Goal: Task Accomplishment & Management: Use online tool/utility

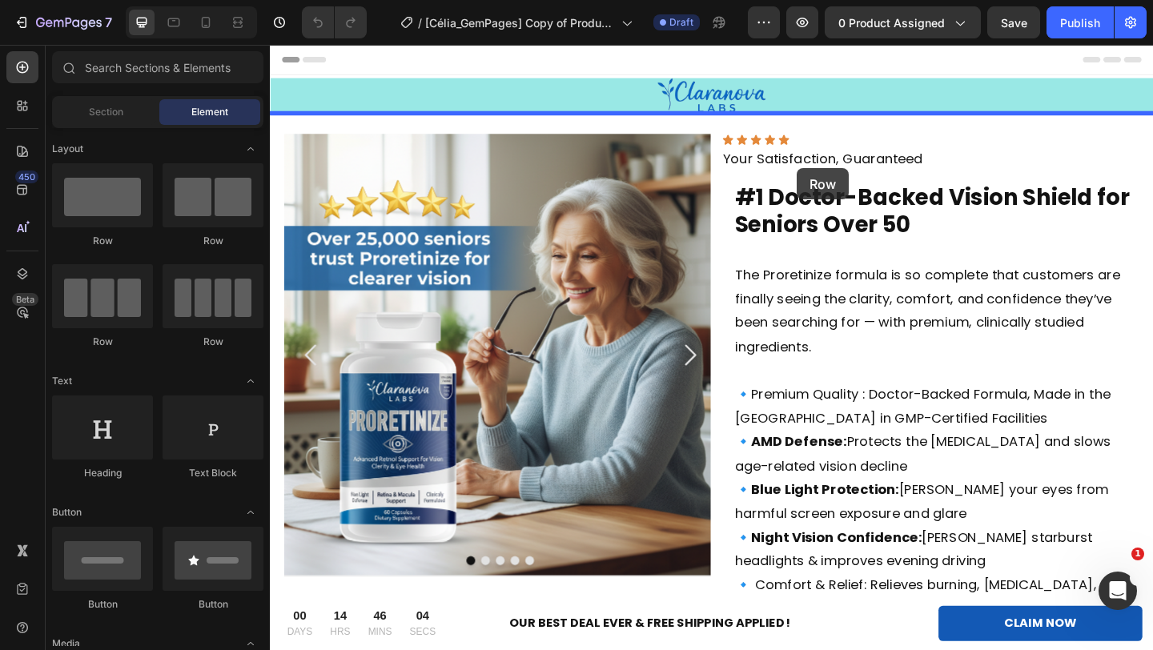
drag, startPoint x: 384, startPoint y: 255, endPoint x: 856, endPoint y: 177, distance: 478.0
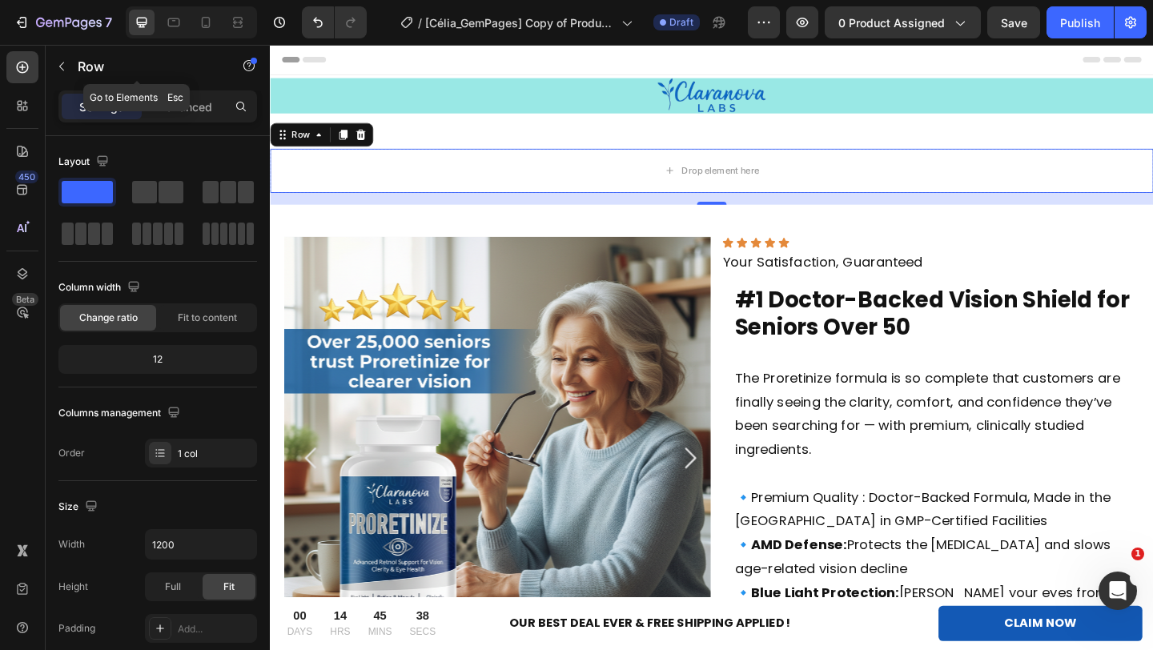
click at [42, 64] on div "450 Beta" at bounding box center [23, 347] width 46 height 605
click at [68, 60] on button "button" at bounding box center [62, 67] width 26 height 26
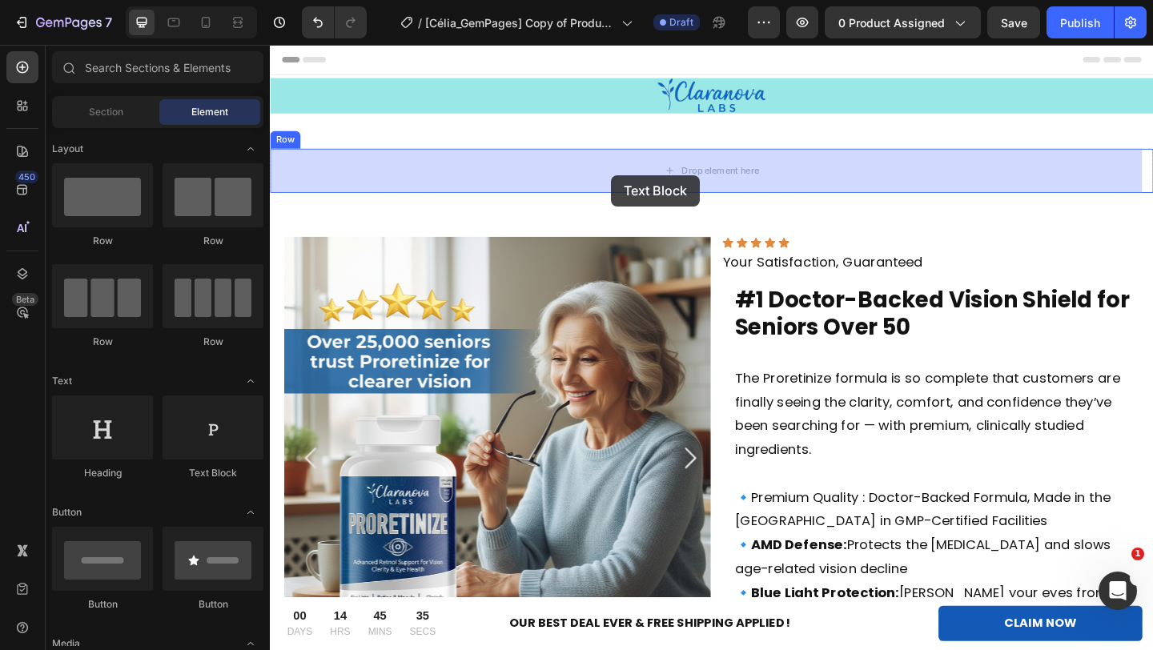
drag, startPoint x: 458, startPoint y: 502, endPoint x: 644, endPoint y: 185, distance: 367.5
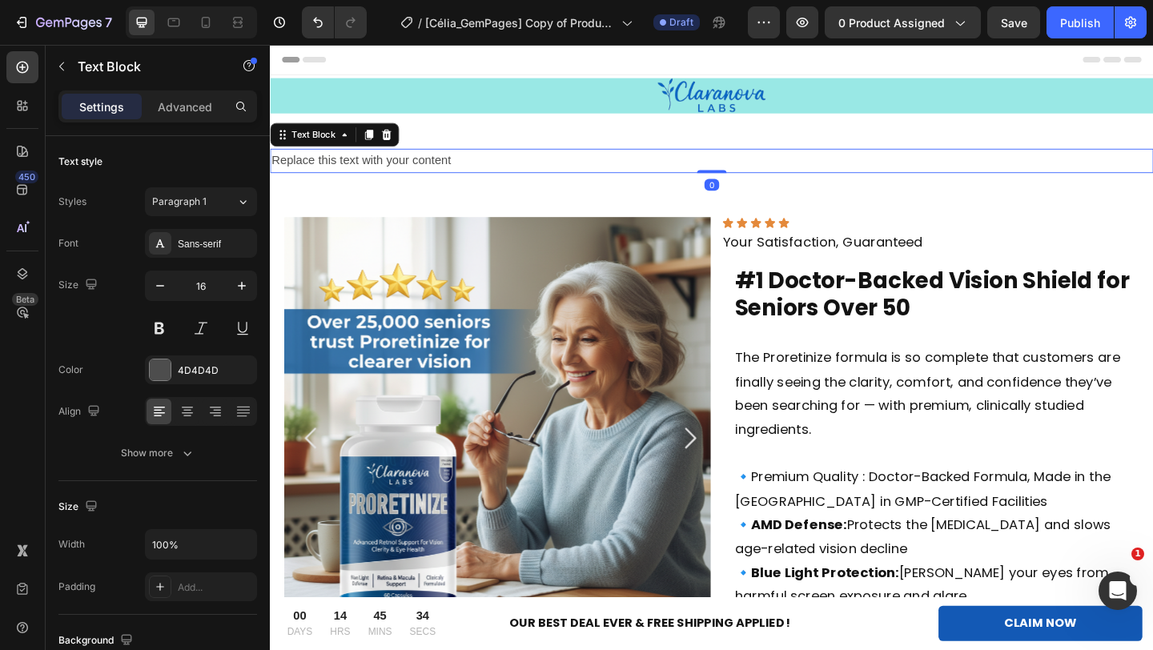
click at [420, 181] on div "Replace this text with your content" at bounding box center [750, 171] width 961 height 26
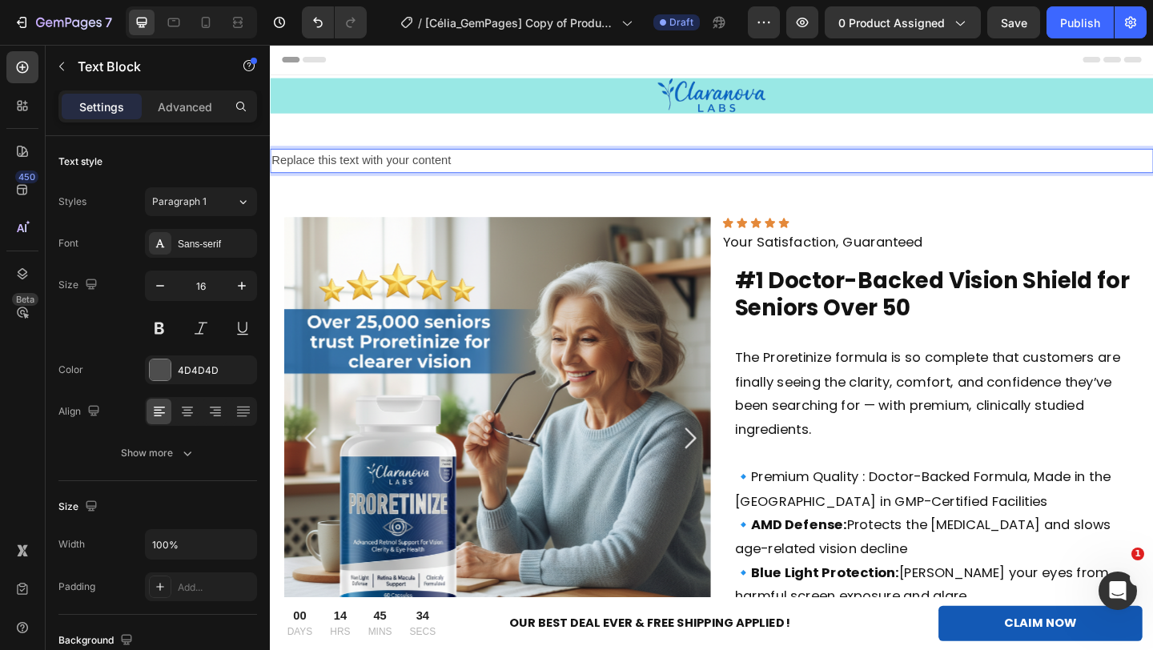
click at [436, 172] on p "Replace this text with your content" at bounding box center [750, 170] width 958 height 23
click at [470, 165] on p "Replace this text with your content" at bounding box center [750, 170] width 958 height 23
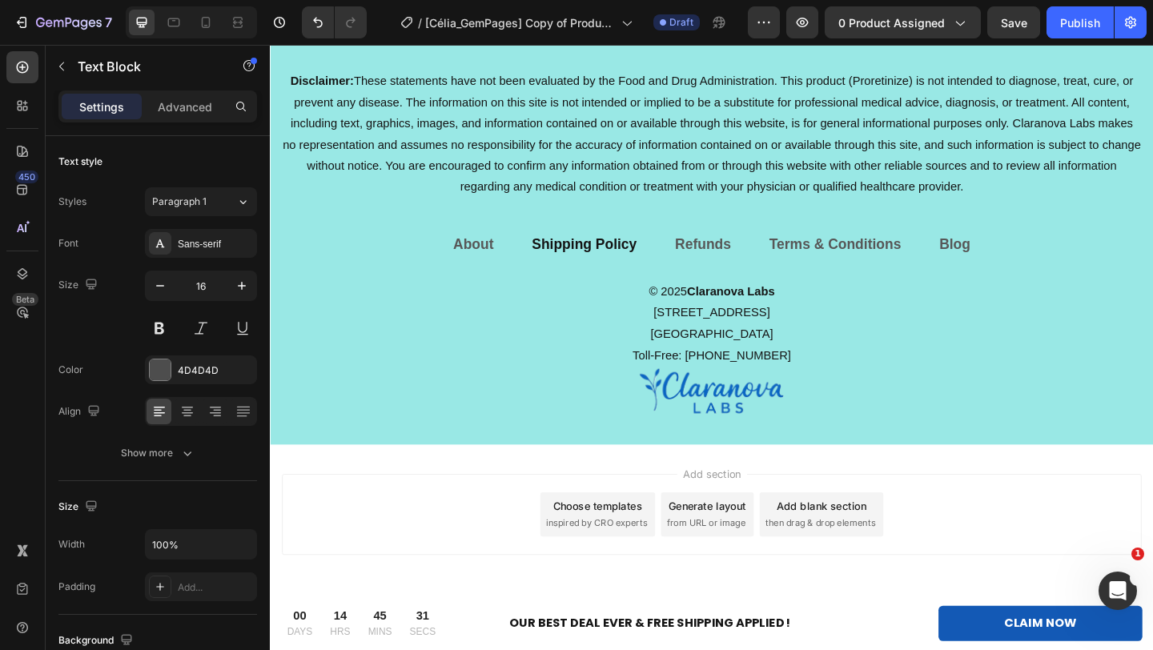
scroll to position [9939, 0]
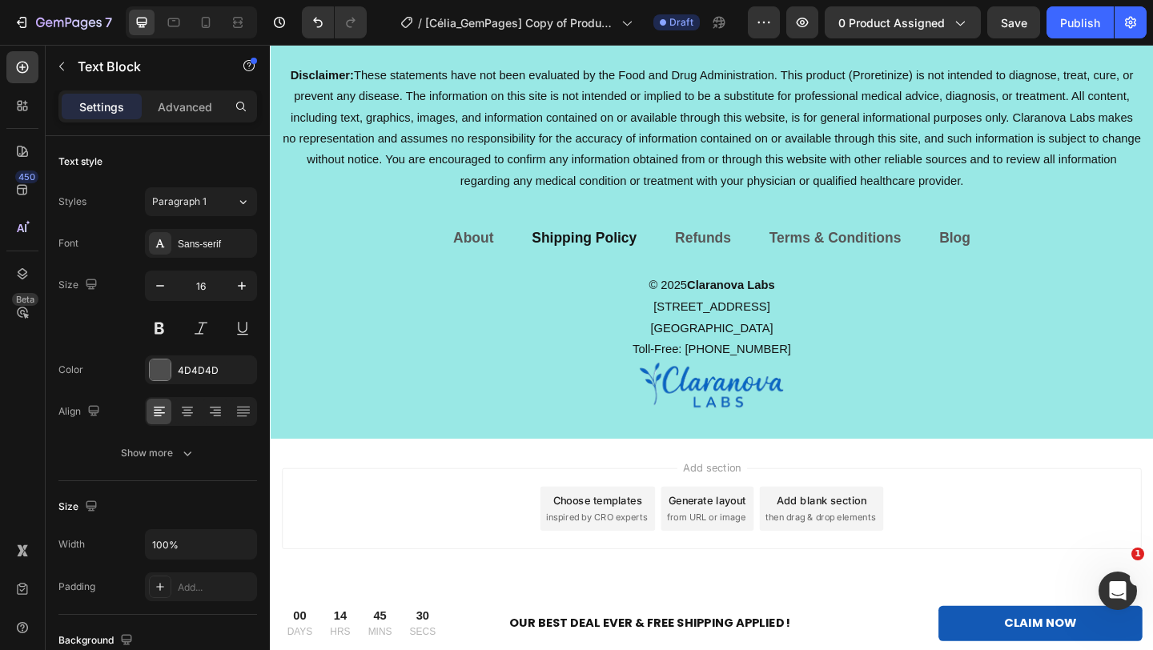
click at [870, 550] on div "Add blank section then drag & drop elements" at bounding box center [869, 549] width 135 height 48
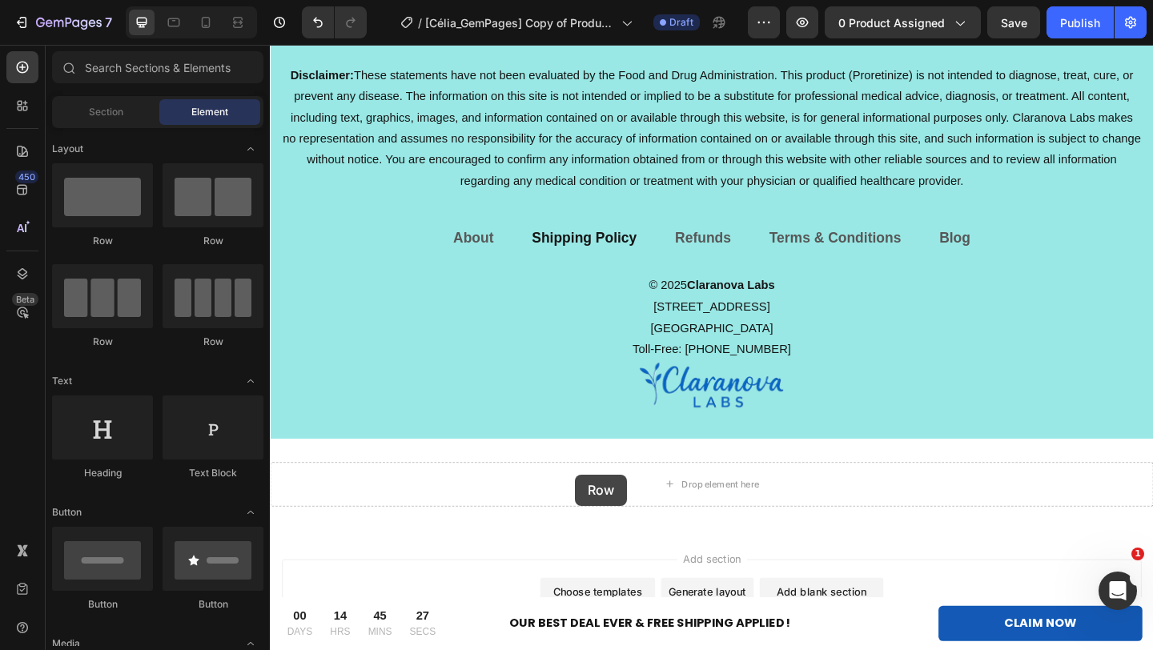
drag, startPoint x: 379, startPoint y: 249, endPoint x: 602, endPoint y: 513, distance: 345.4
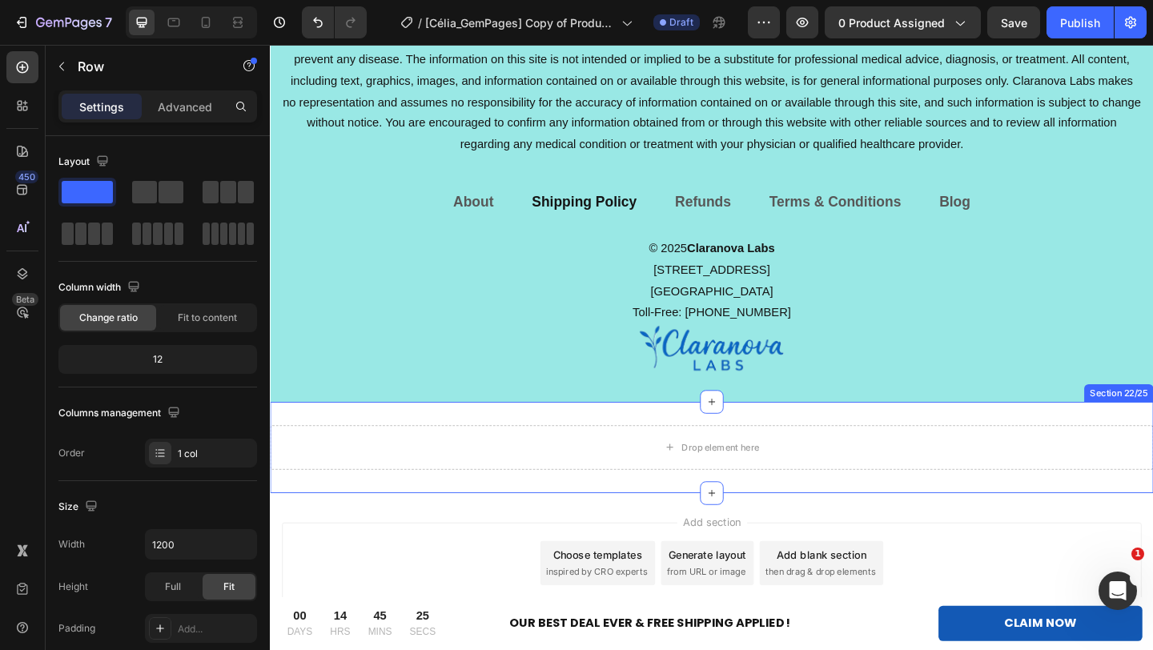
scroll to position [10150, 0]
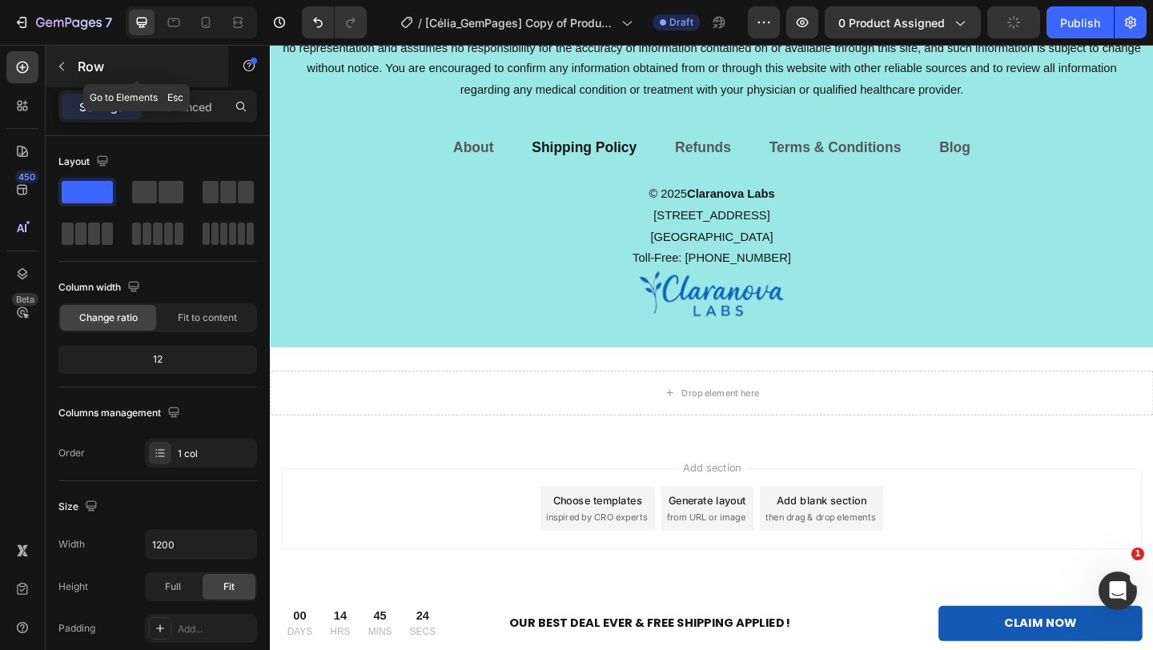
click at [63, 68] on icon "button" at bounding box center [61, 66] width 13 height 13
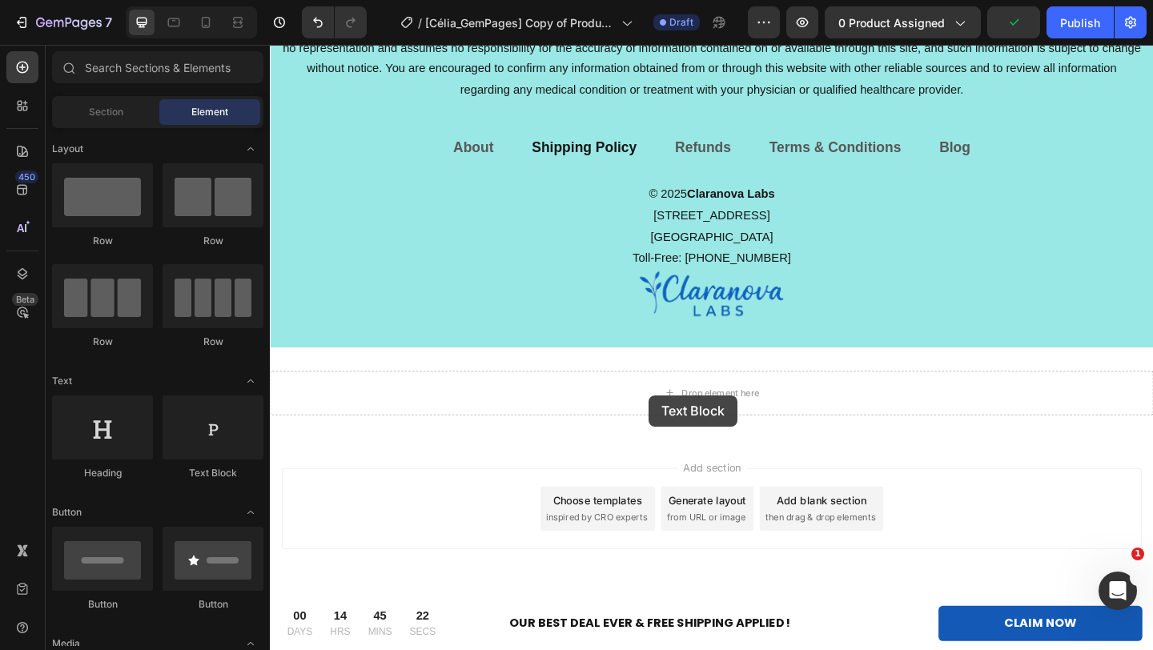
drag, startPoint x: 280, startPoint y: 460, endPoint x: 687, endPoint y: 428, distance: 408.1
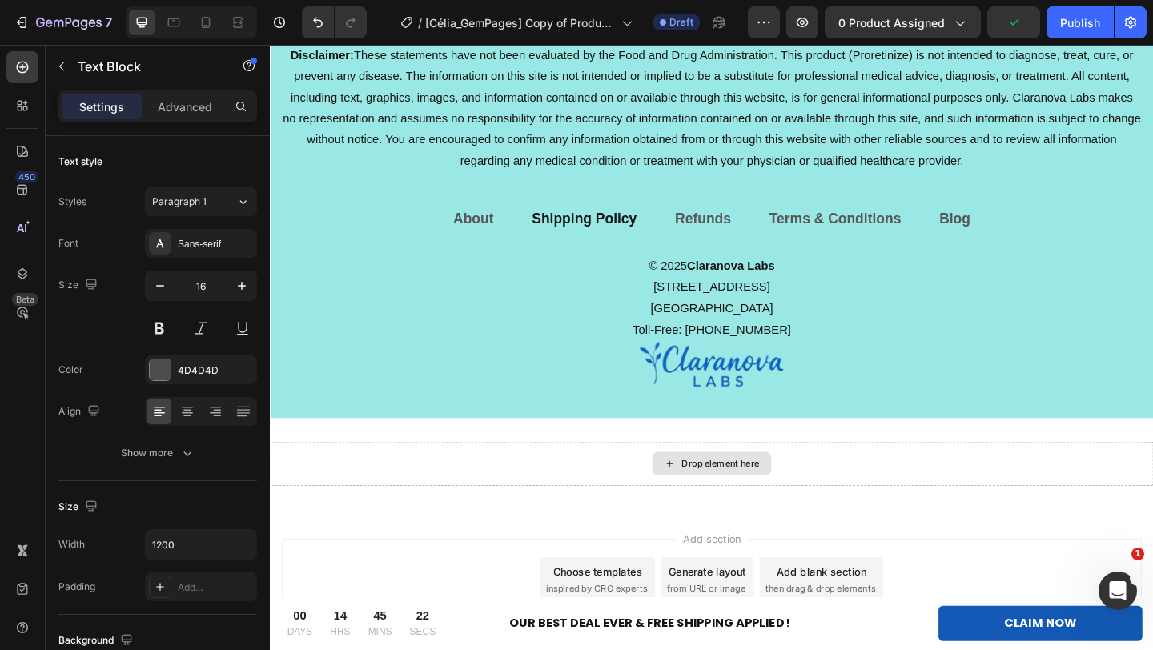
scroll to position [10228, 0]
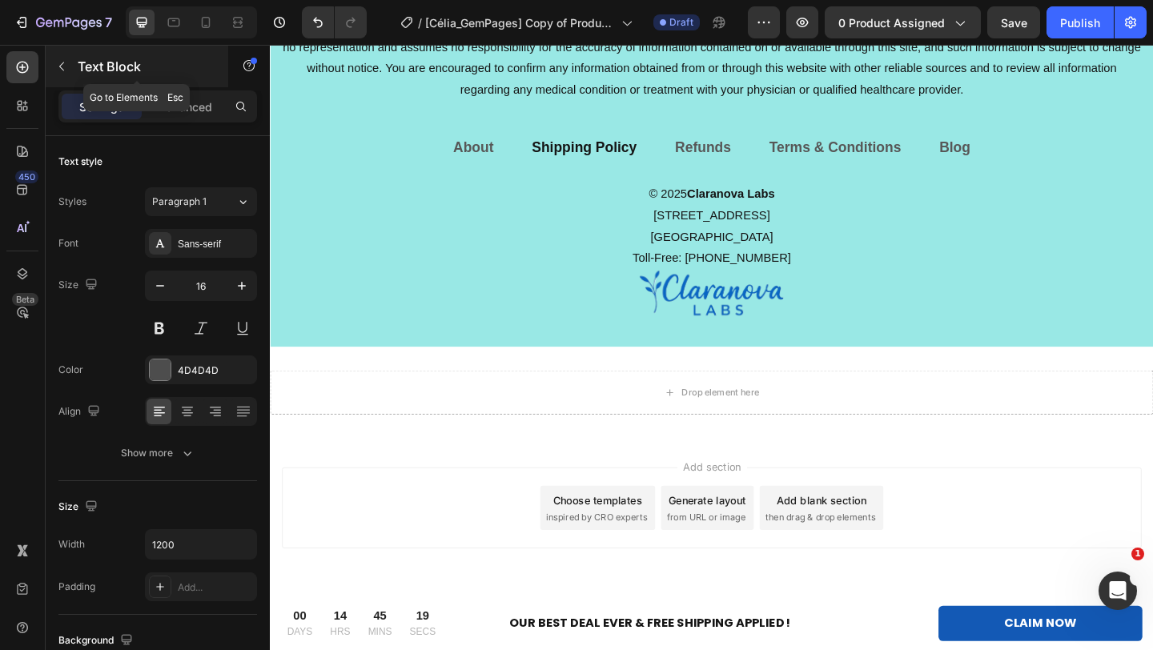
click at [66, 69] on icon "button" at bounding box center [61, 66] width 13 height 13
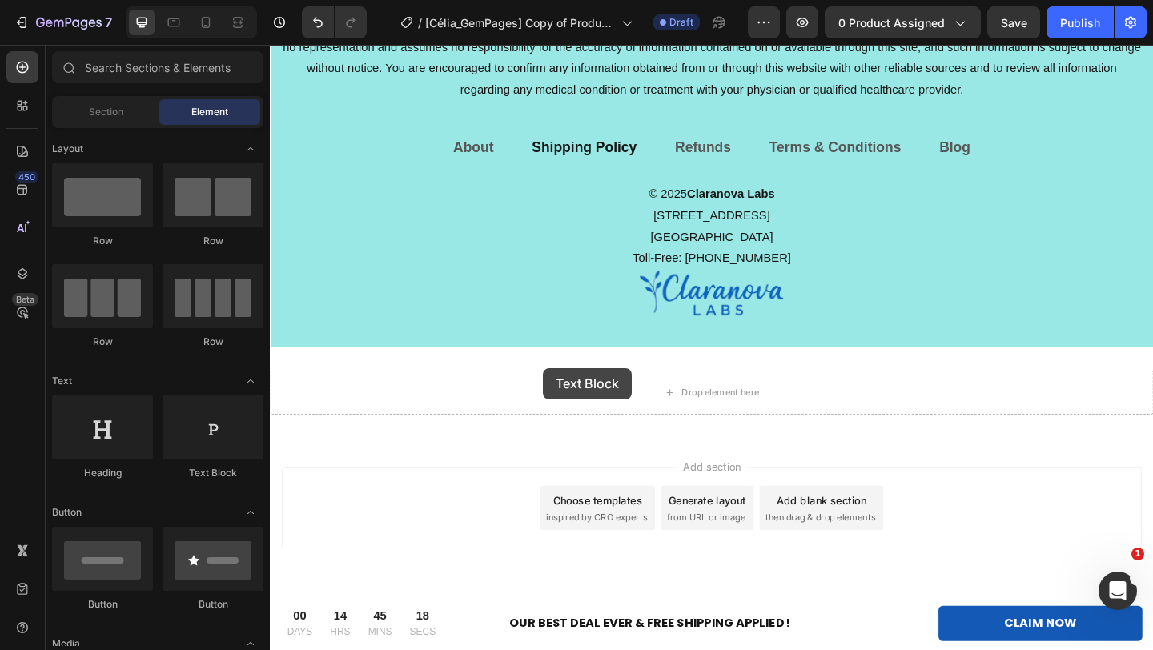
drag, startPoint x: 478, startPoint y: 479, endPoint x: 567, endPoint y: 396, distance: 121.3
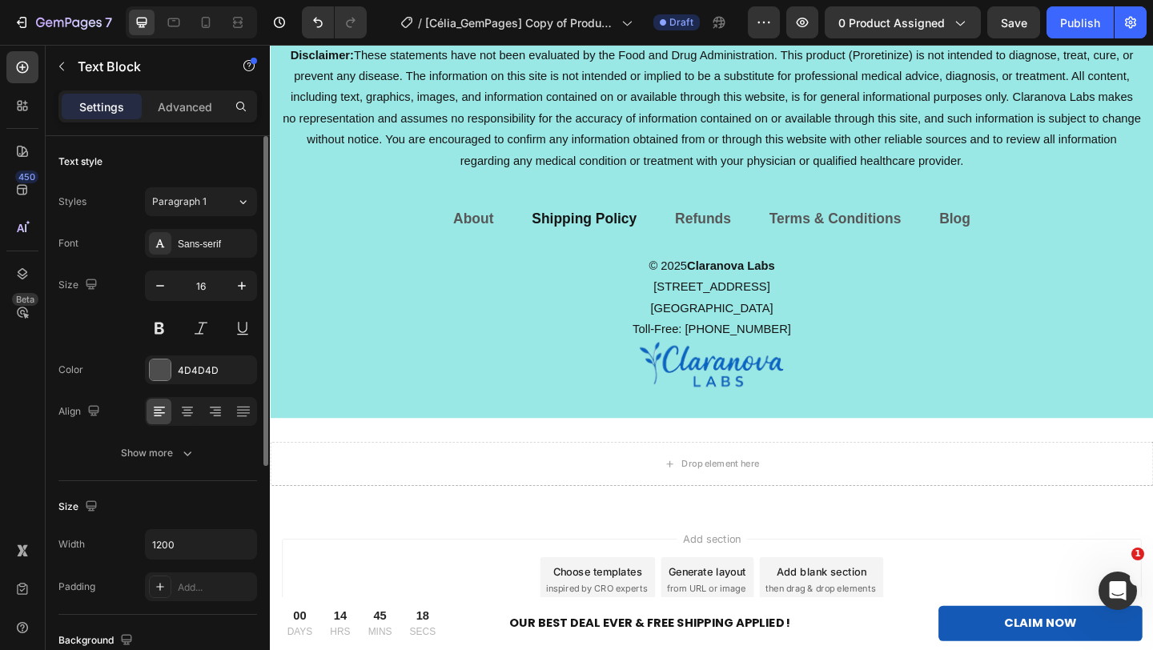
scroll to position [10305, 0]
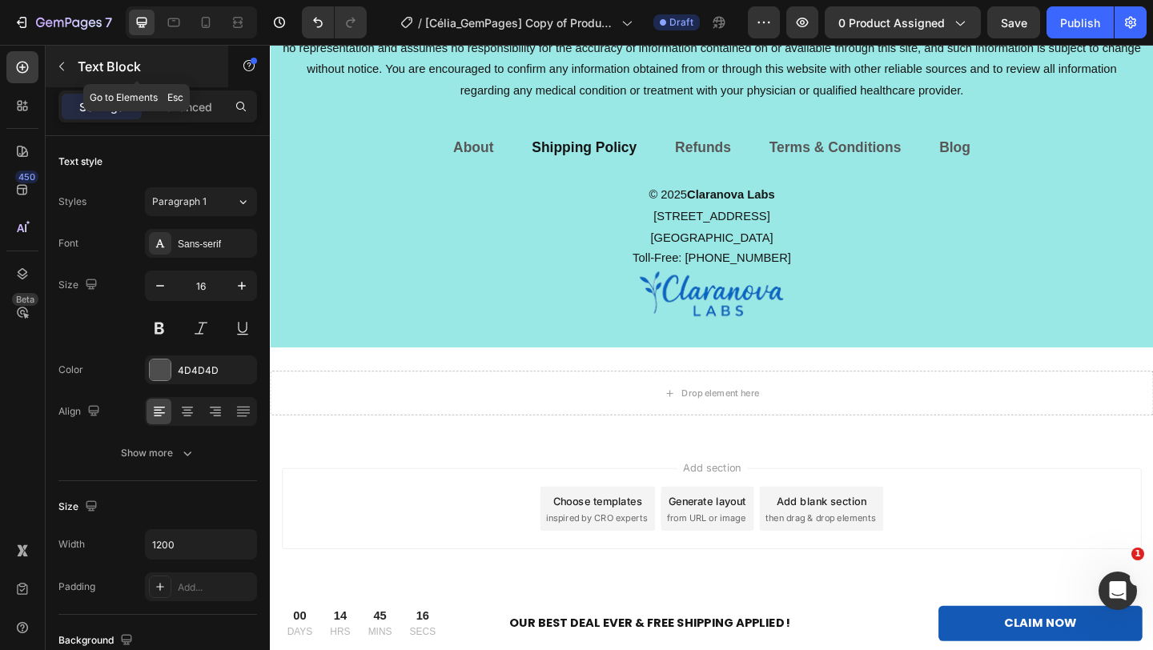
click at [56, 62] on icon "button" at bounding box center [61, 66] width 13 height 13
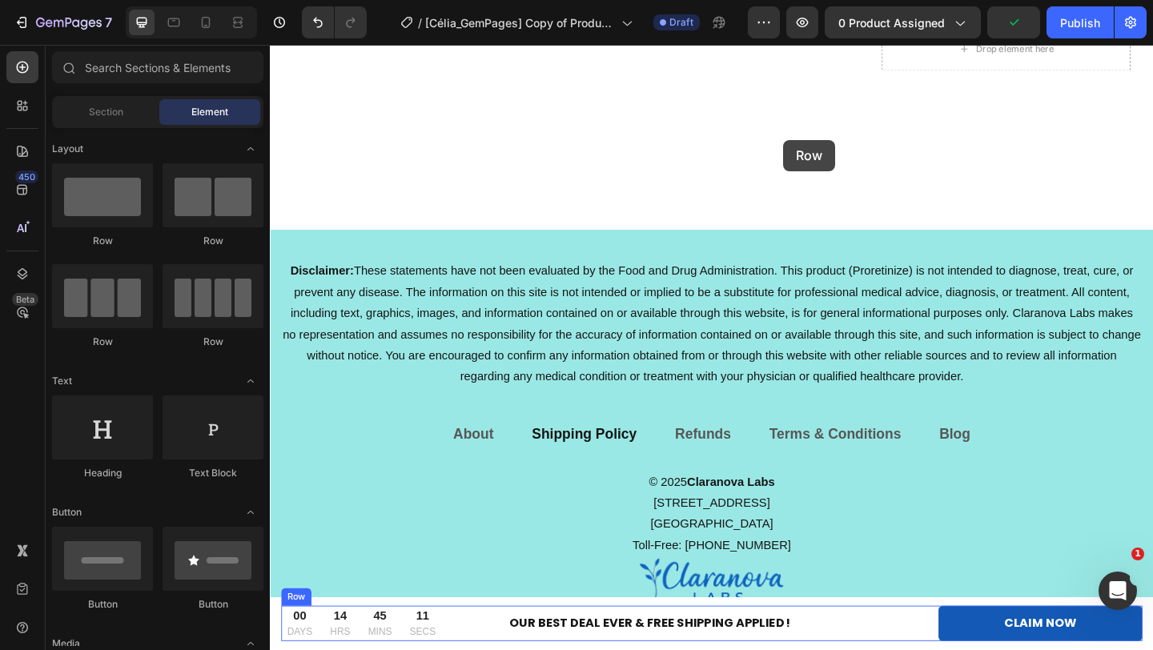
drag, startPoint x: 369, startPoint y: 263, endPoint x: 828, endPoint y: 148, distance: 473.1
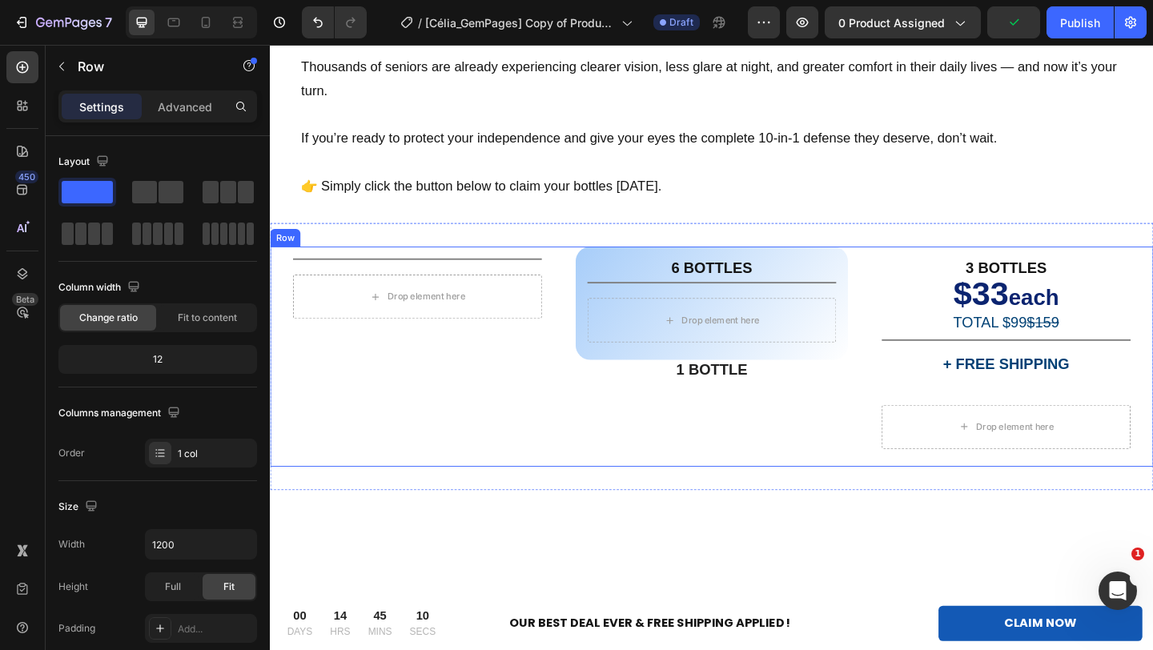
scroll to position [9994, 0]
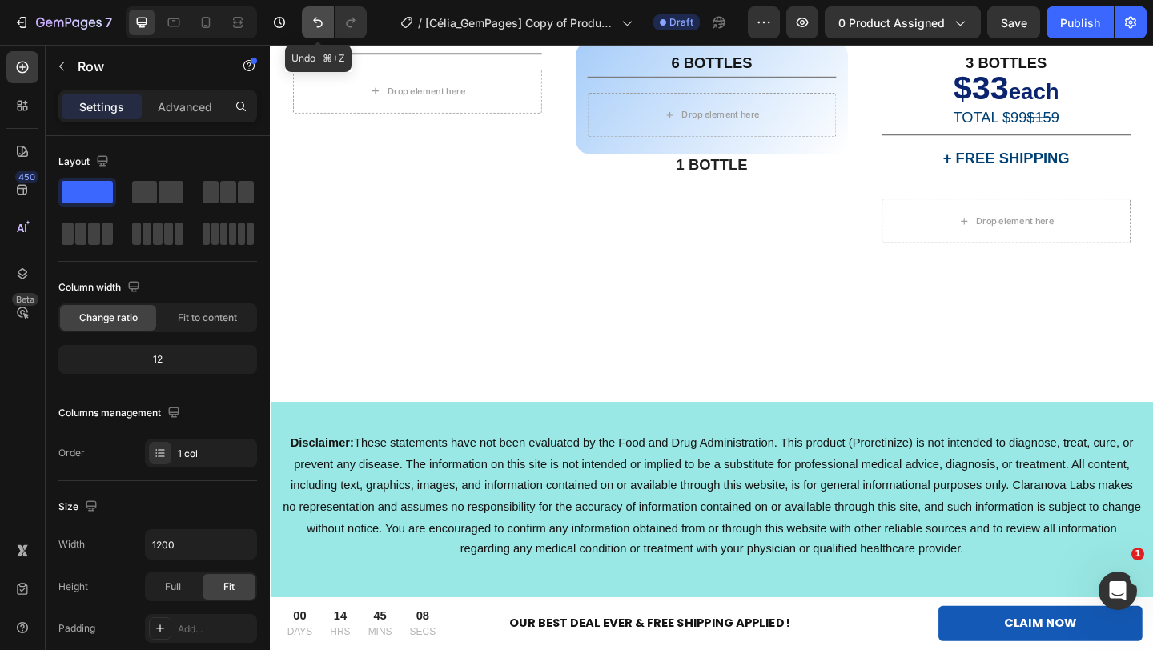
click at [308, 26] on button "Undo/Redo" at bounding box center [318, 22] width 32 height 32
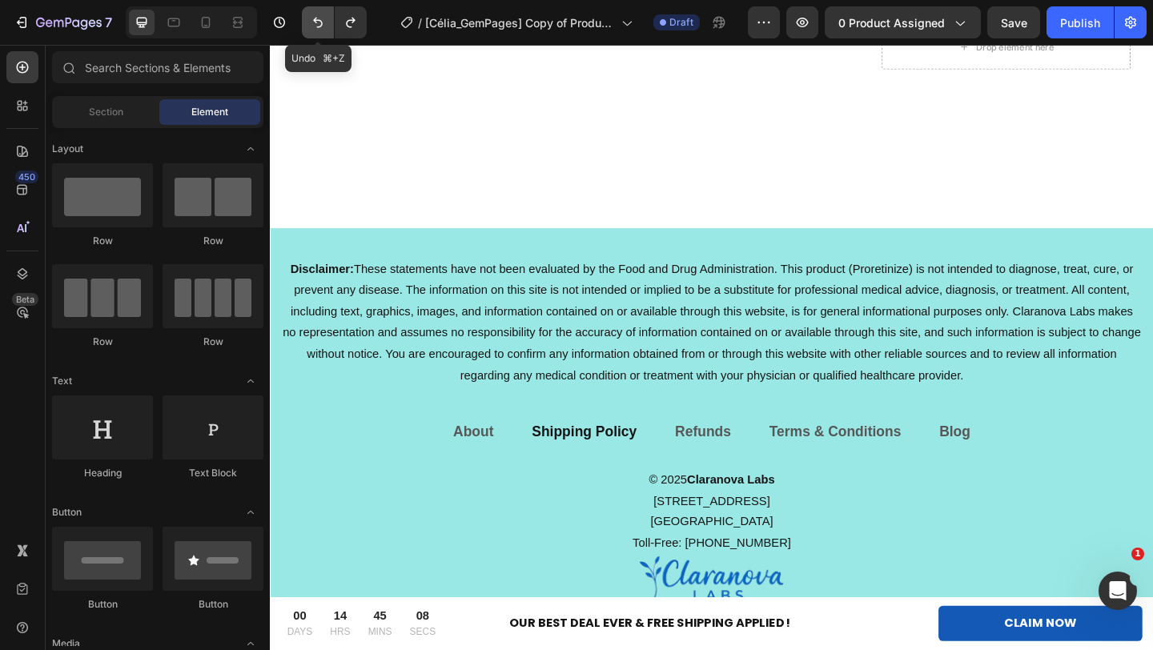
click at [308, 26] on button "Undo/Redo" at bounding box center [318, 22] width 32 height 32
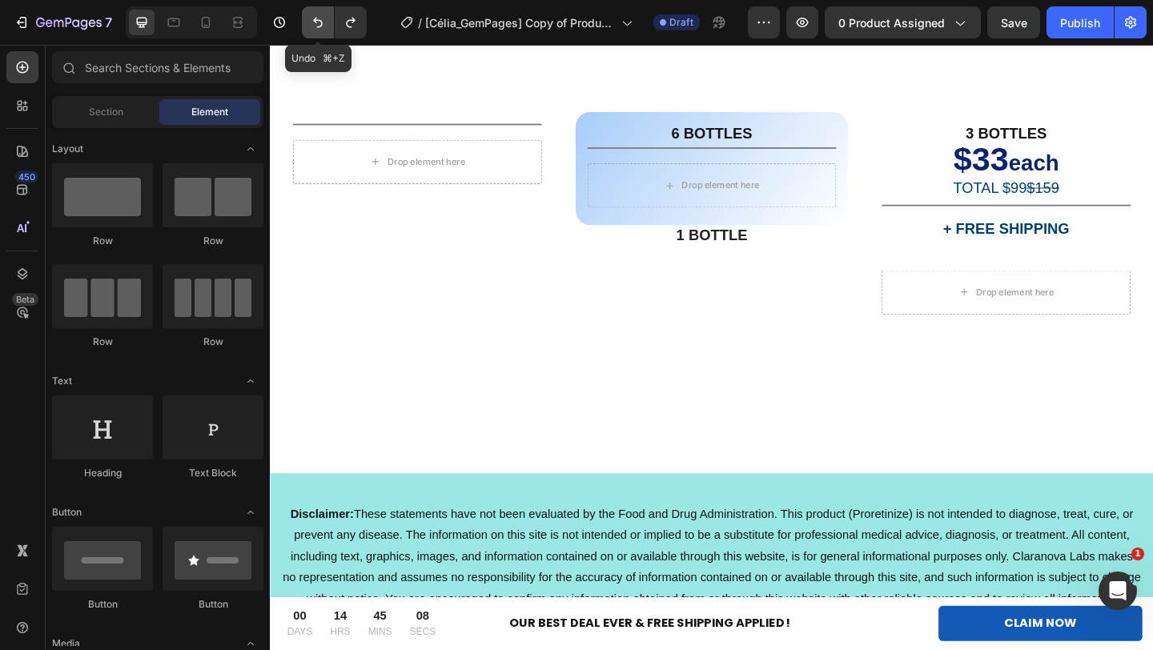
click at [308, 26] on button "Undo/Redo" at bounding box center [318, 22] width 32 height 32
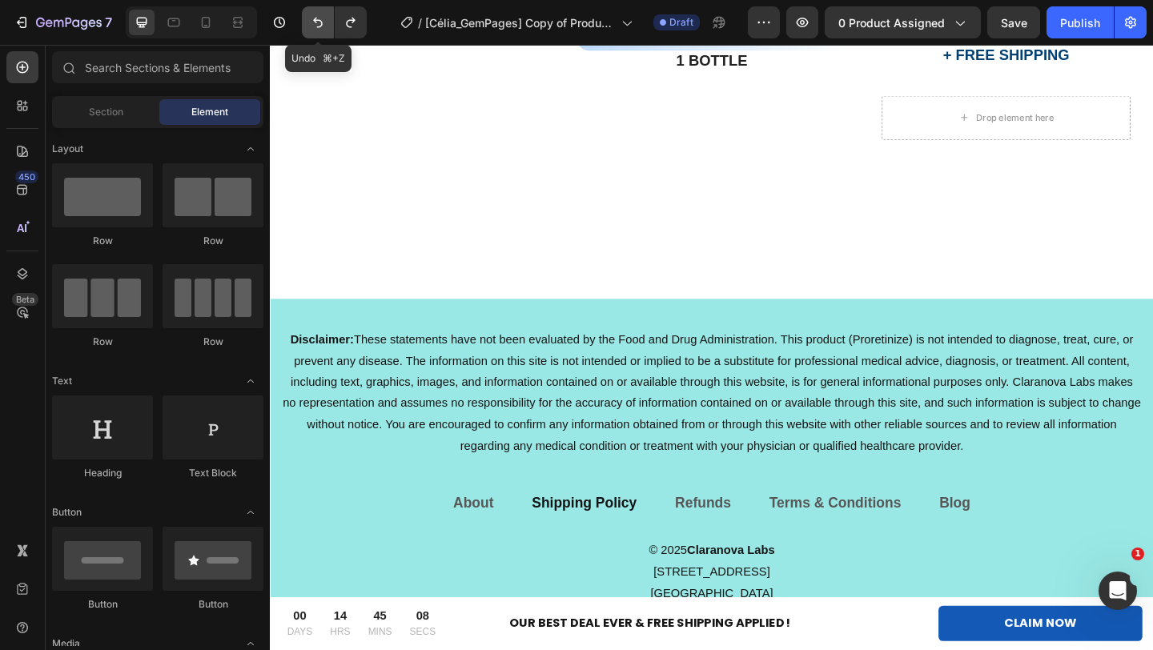
click at [308, 26] on button "Undo/Redo" at bounding box center [318, 22] width 32 height 32
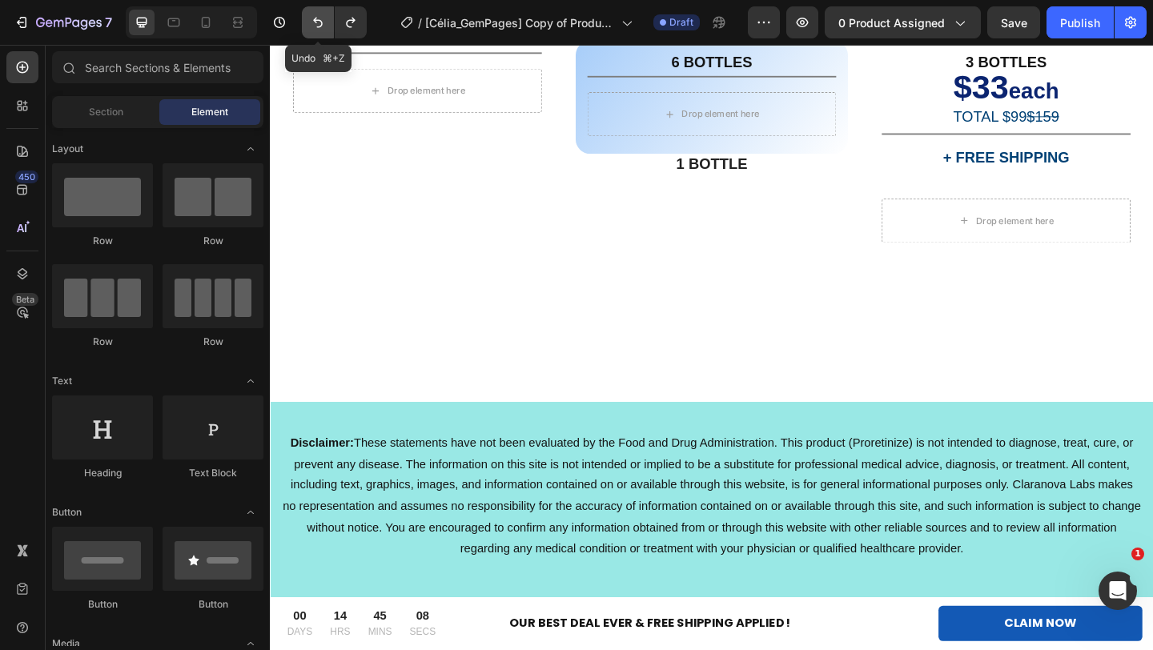
click at [308, 26] on button "Undo/Redo" at bounding box center [318, 22] width 32 height 32
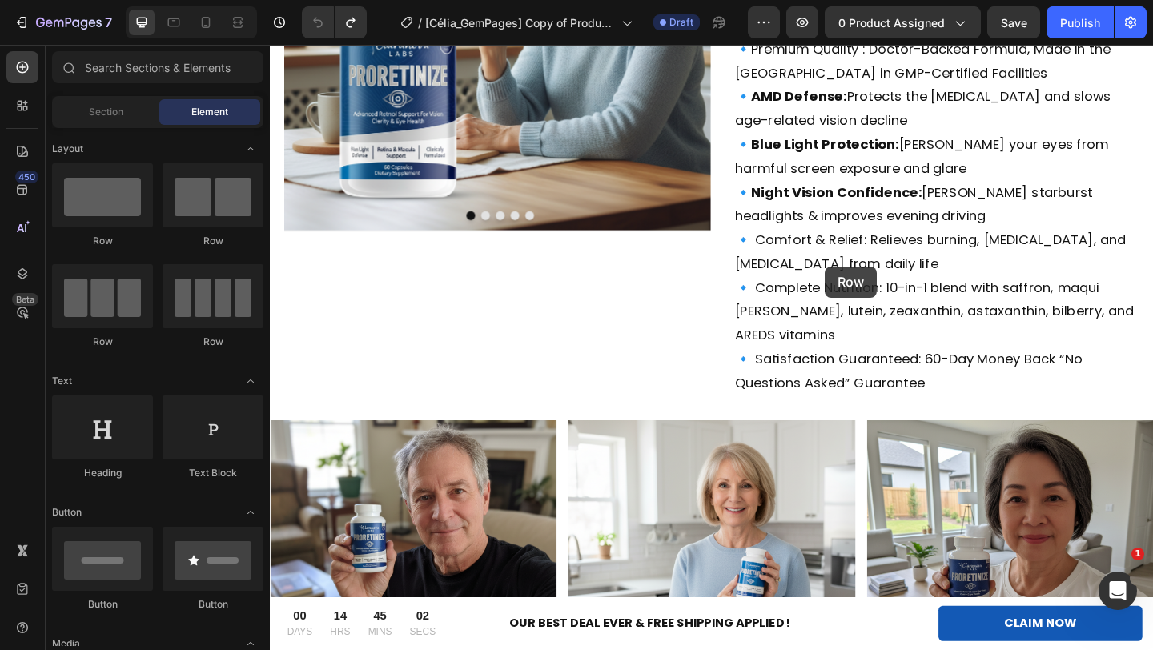
scroll to position [392, 0]
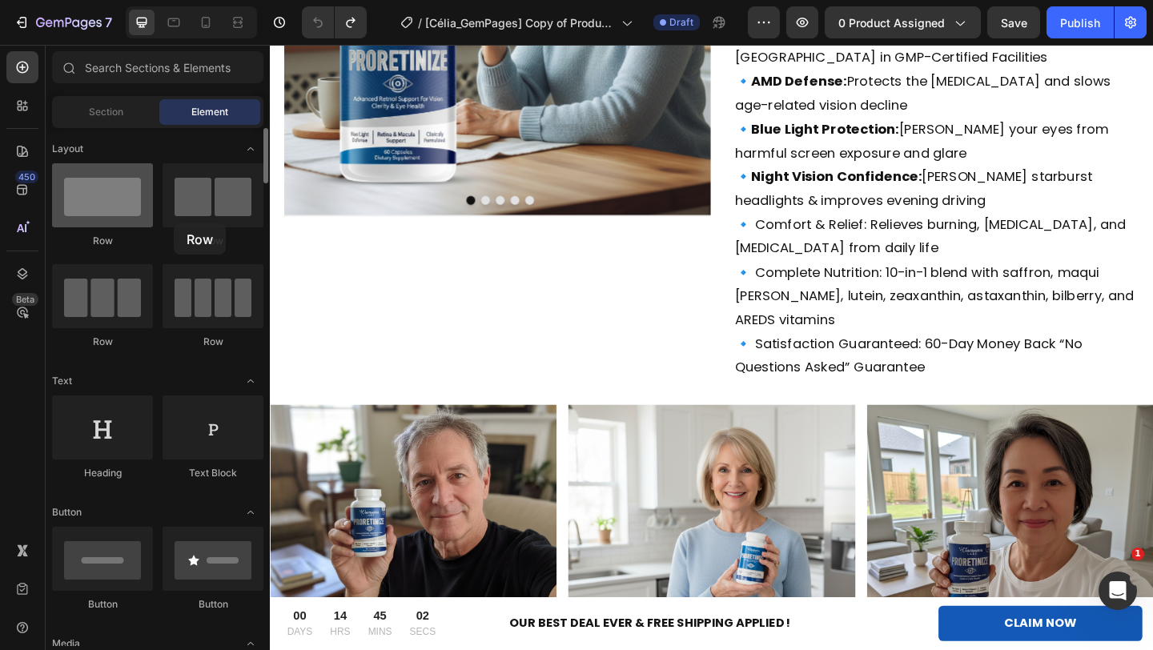
drag, startPoint x: 131, startPoint y: 204, endPoint x: 141, endPoint y: 216, distance: 15.4
click at [141, 216] on div at bounding box center [102, 195] width 101 height 64
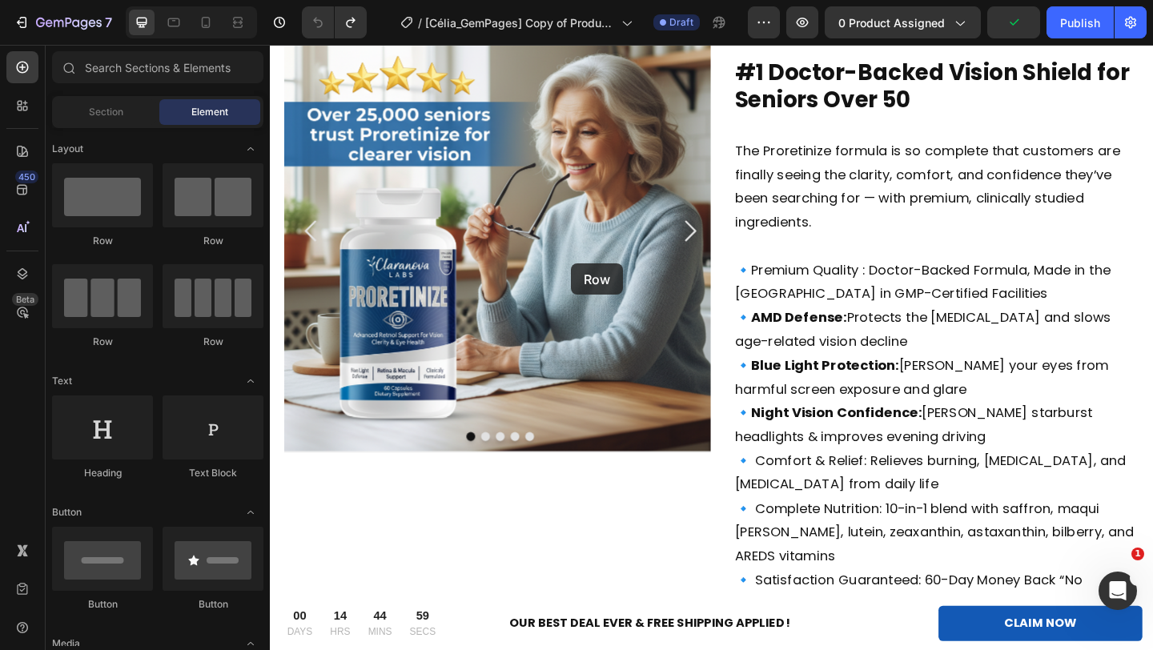
scroll to position [0, 0]
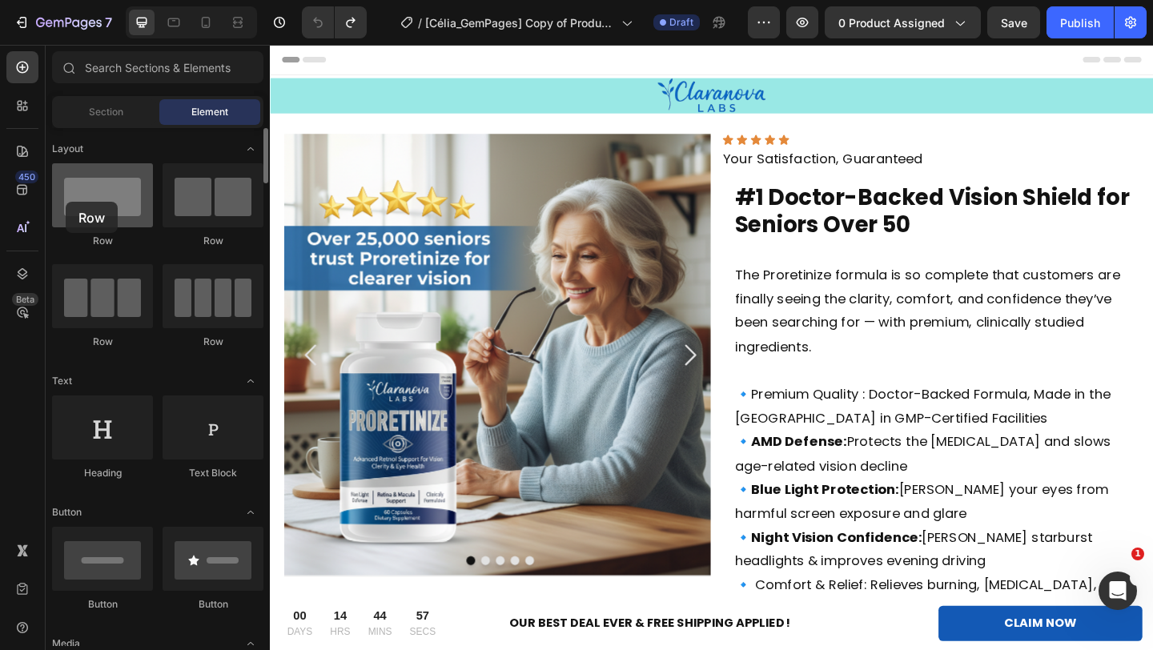
drag, startPoint x: 90, startPoint y: 196, endPoint x: 66, endPoint y: 202, distance: 25.4
click at [66, 202] on div at bounding box center [102, 195] width 101 height 64
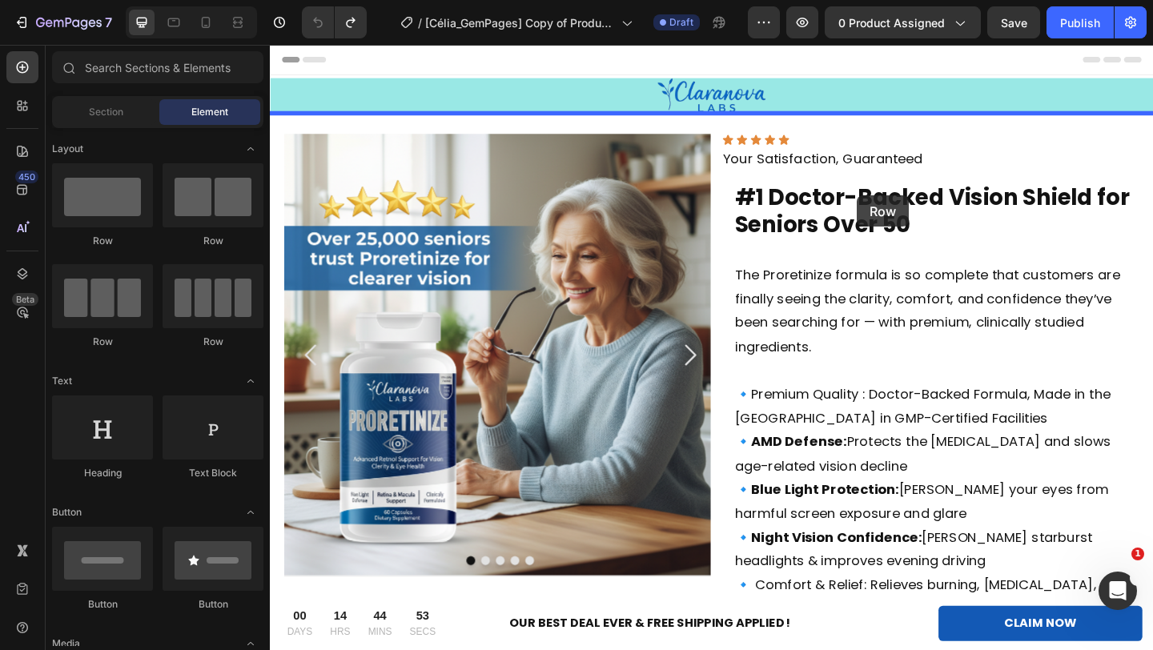
drag, startPoint x: 372, startPoint y: 239, endPoint x: 908, endPoint y: 208, distance: 536.6
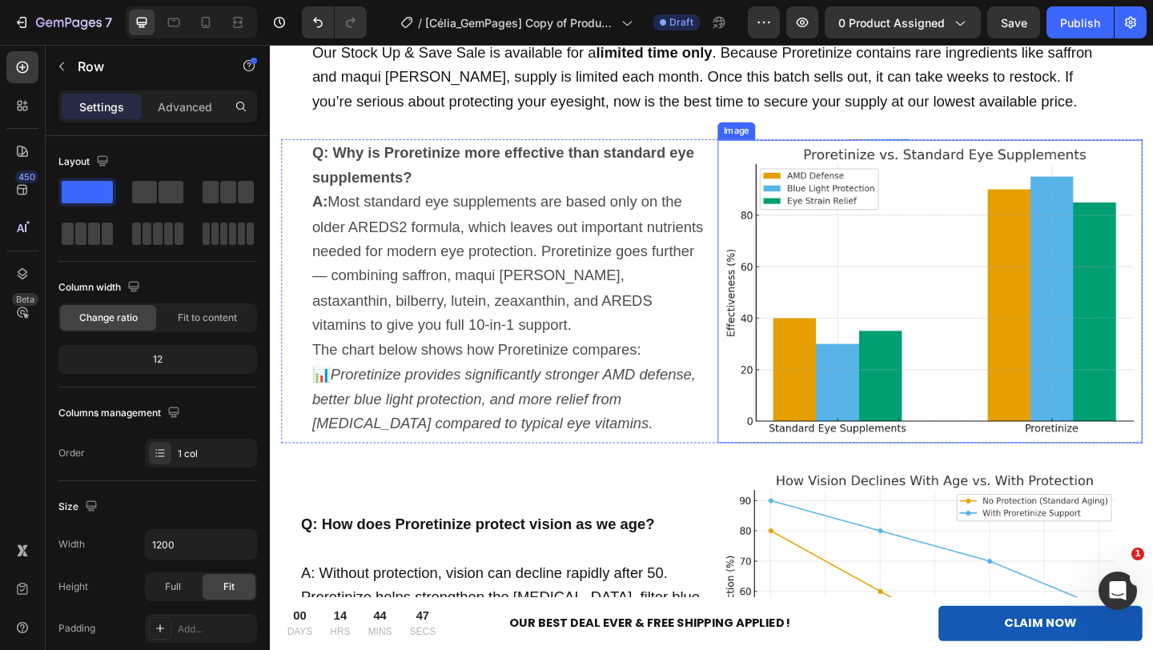
scroll to position [10226, 0]
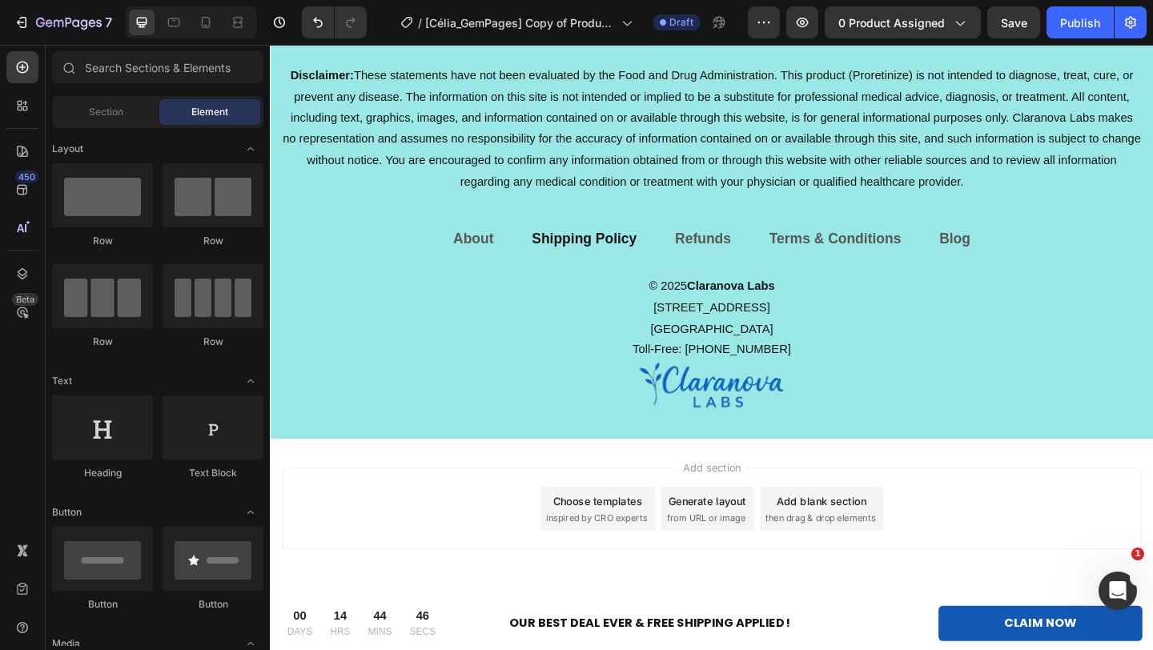
click at [858, 553] on span "then drag & drop elements" at bounding box center [868, 560] width 119 height 14
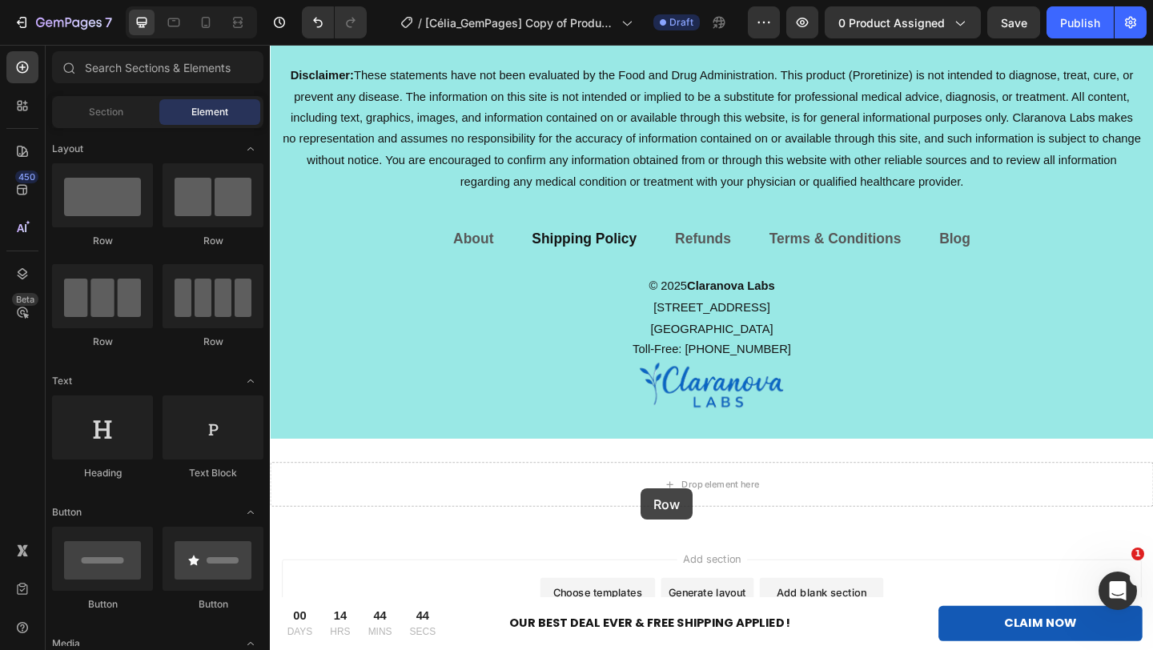
drag, startPoint x: 342, startPoint y: 253, endPoint x: 673, endPoint y: 528, distance: 430.5
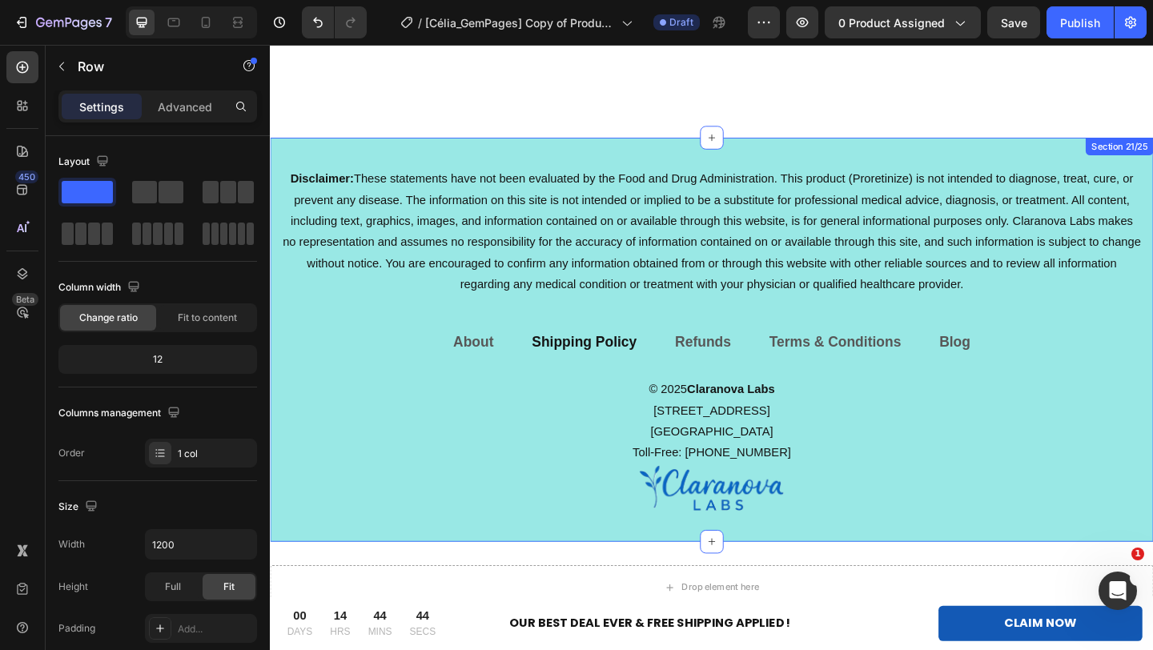
scroll to position [10338, 0]
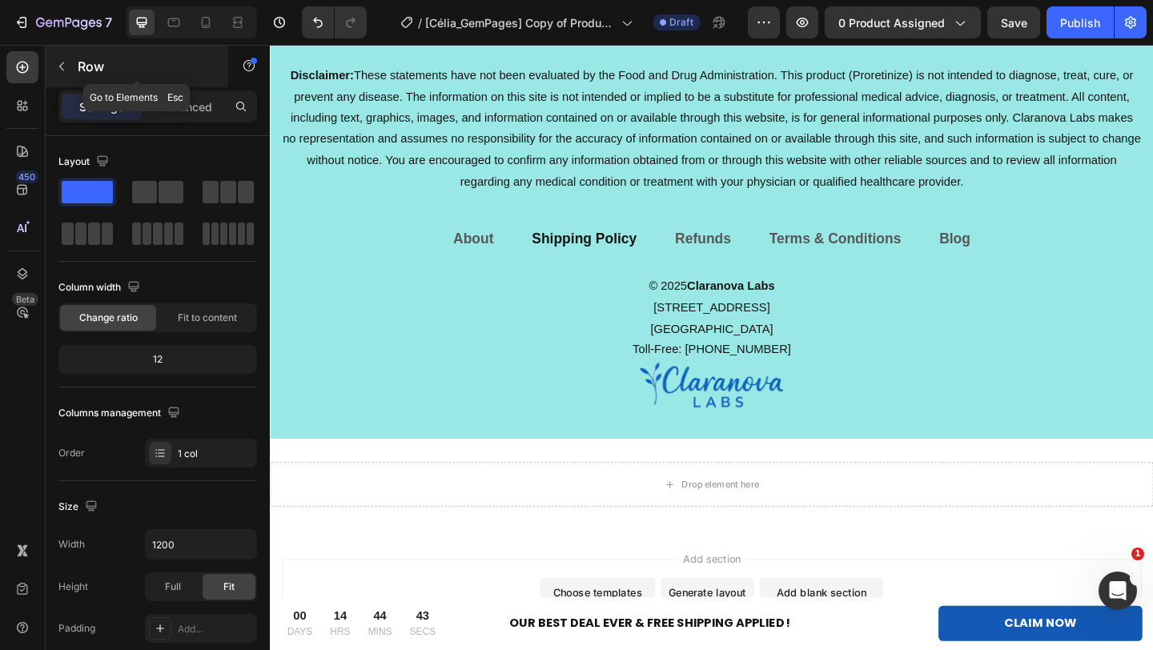
click at [65, 60] on icon "button" at bounding box center [61, 66] width 13 height 13
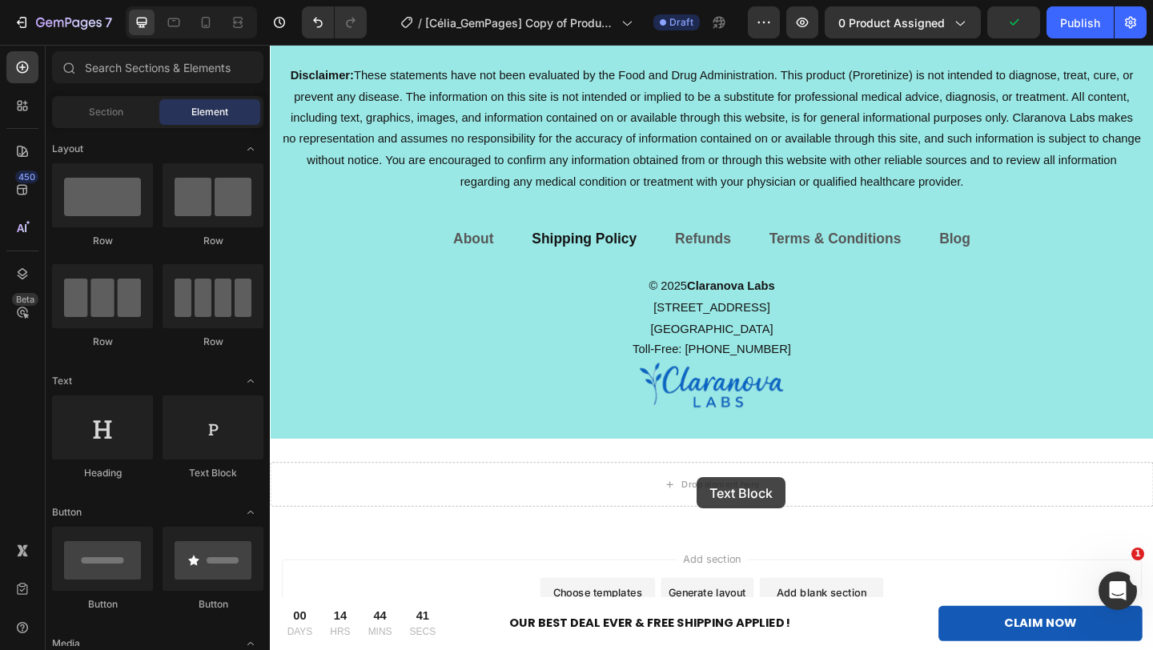
drag, startPoint x: 503, startPoint y: 499, endPoint x: 734, endPoint y: 516, distance: 232.0
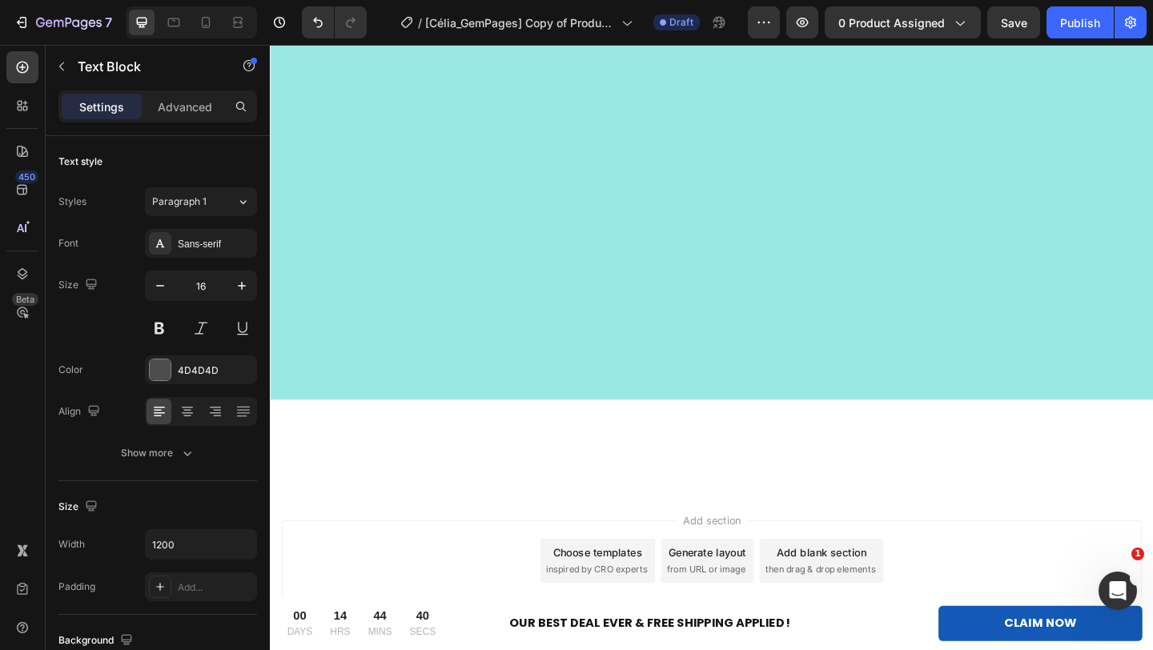
scroll to position [0, 0]
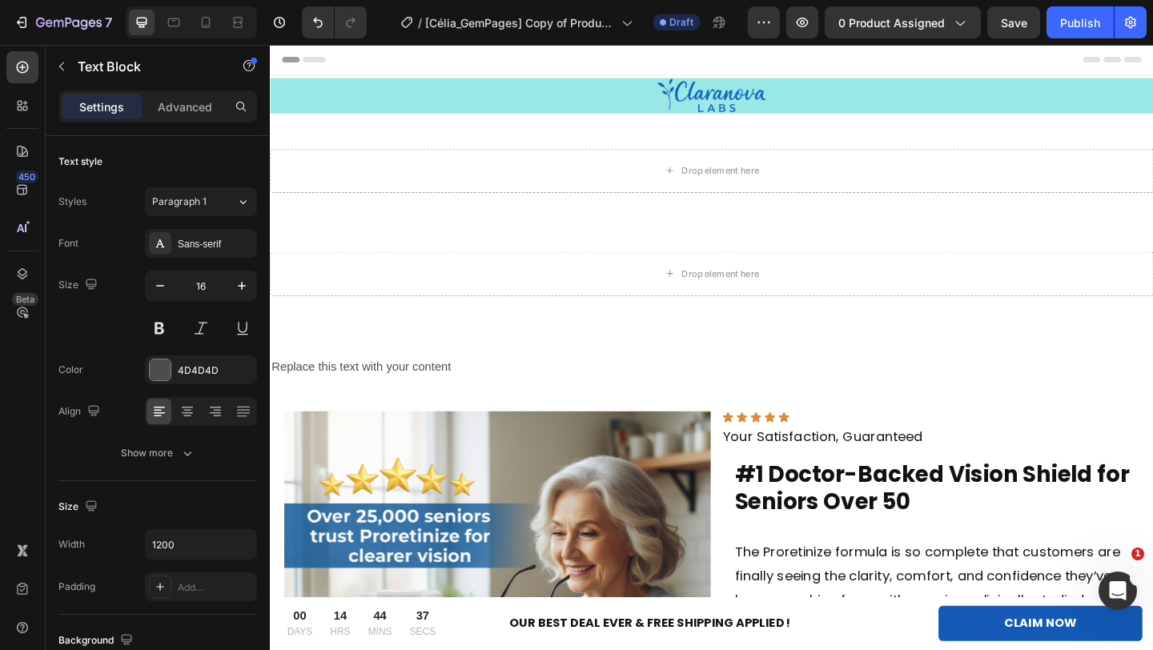
click at [442, 393] on div "Replace this text with your content" at bounding box center [750, 395] width 961 height 26
click at [487, 396] on p "Replace this text with your content" at bounding box center [750, 395] width 958 height 23
click at [71, 70] on button "button" at bounding box center [62, 67] width 26 height 26
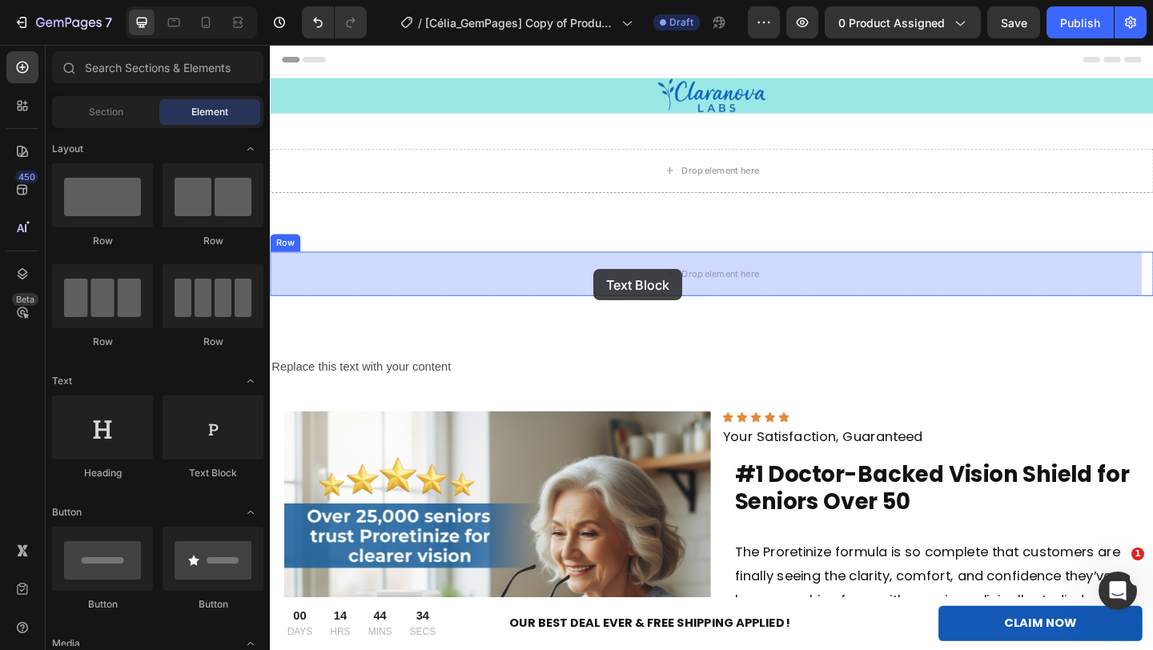
drag, startPoint x: 464, startPoint y: 469, endPoint x: 519, endPoint y: 460, distance: 55.3
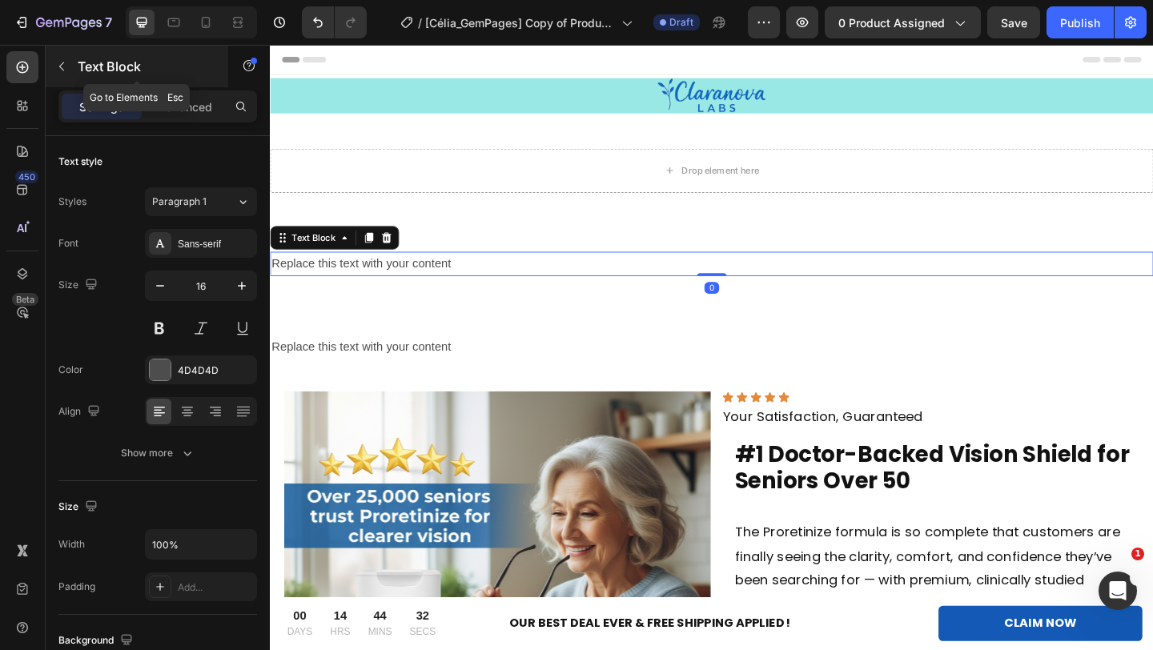
click at [52, 66] on button "button" at bounding box center [62, 67] width 26 height 26
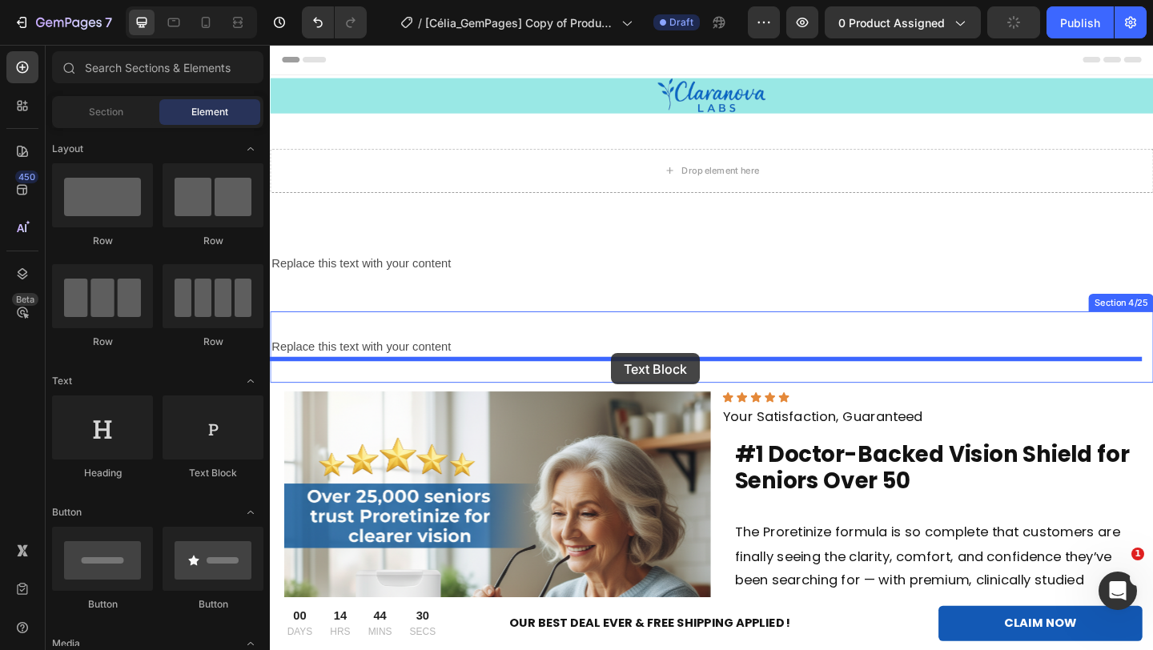
drag, startPoint x: 339, startPoint y: 424, endPoint x: 641, endPoint y: 380, distance: 306.0
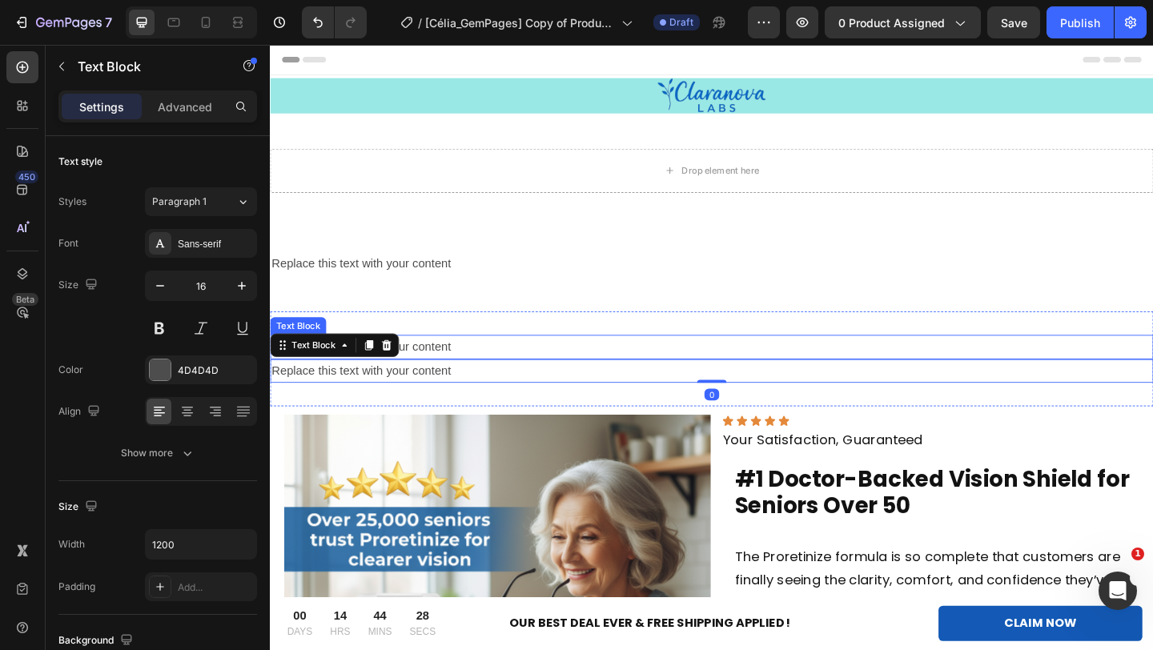
click at [516, 369] on p "Replace this text with your content" at bounding box center [750, 373] width 958 height 23
click at [423, 393] on div "Replace this text with your content" at bounding box center [750, 400] width 961 height 26
click at [440, 379] on p "Replace this text with your content" at bounding box center [750, 373] width 958 height 23
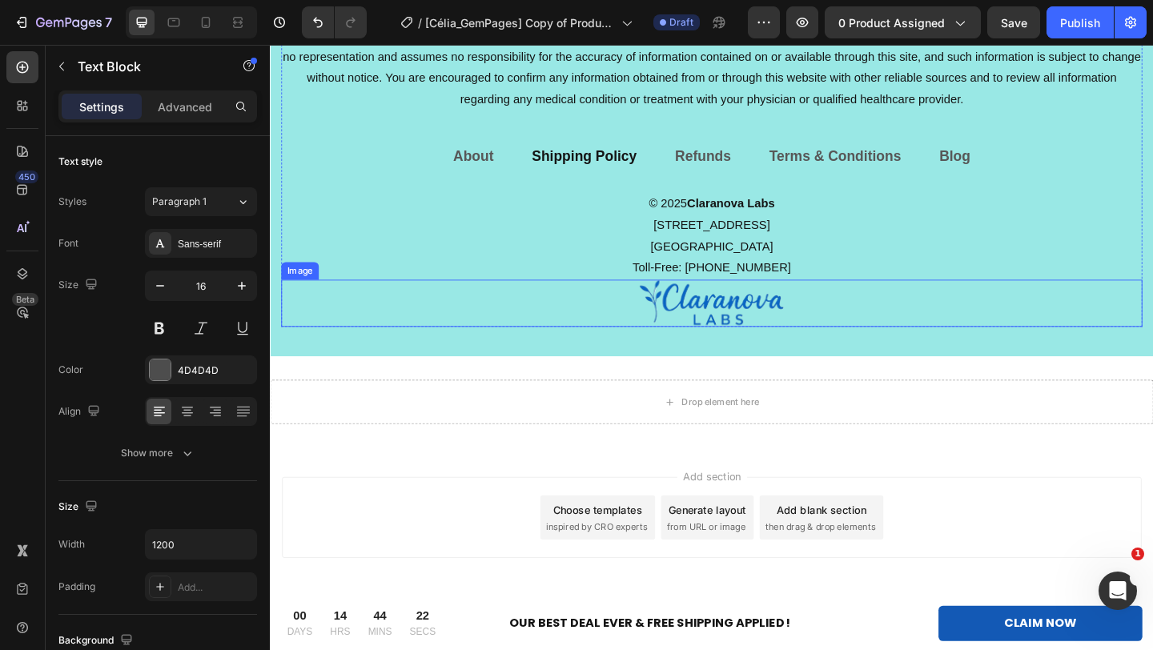
scroll to position [10518, 0]
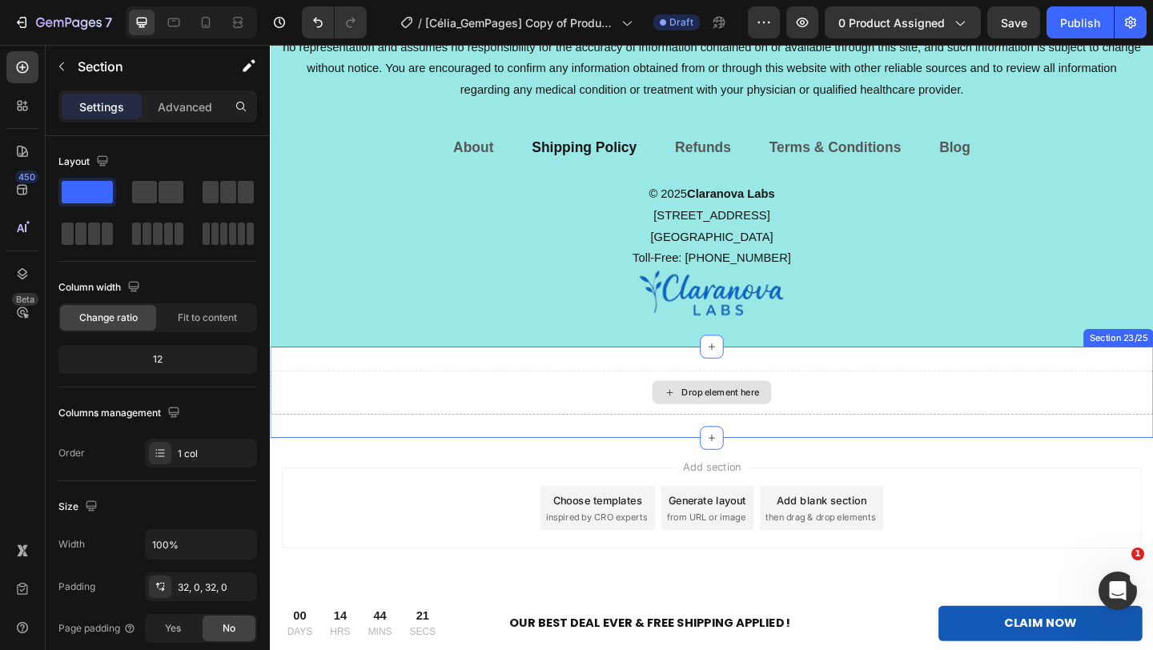
click at [612, 424] on div "Drop element here" at bounding box center [750, 423] width 961 height 48
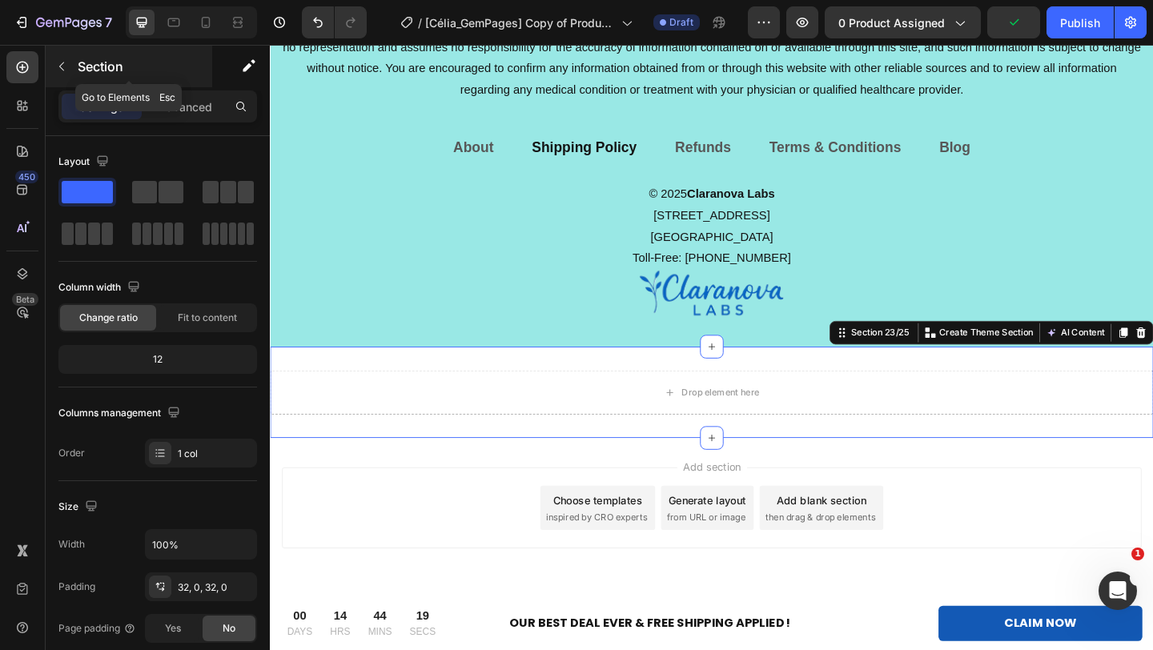
click at [66, 69] on icon "button" at bounding box center [61, 66] width 13 height 13
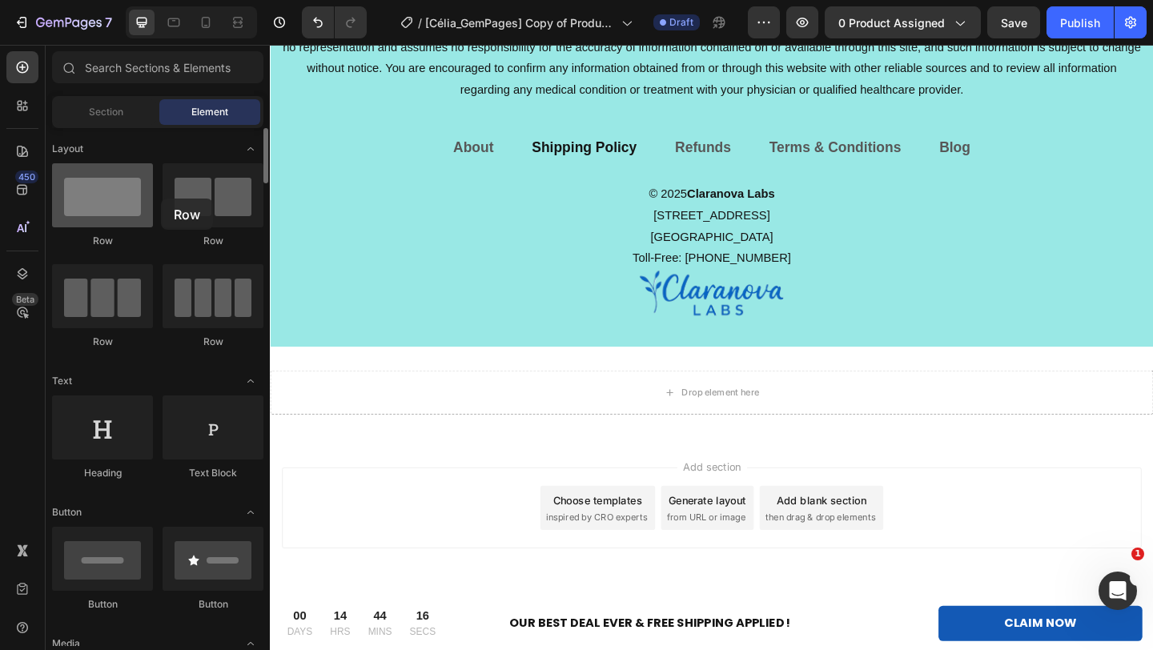
drag, startPoint x: 106, startPoint y: 203, endPoint x: 149, endPoint y: 192, distance: 44.5
click at [149, 192] on div at bounding box center [102, 195] width 101 height 64
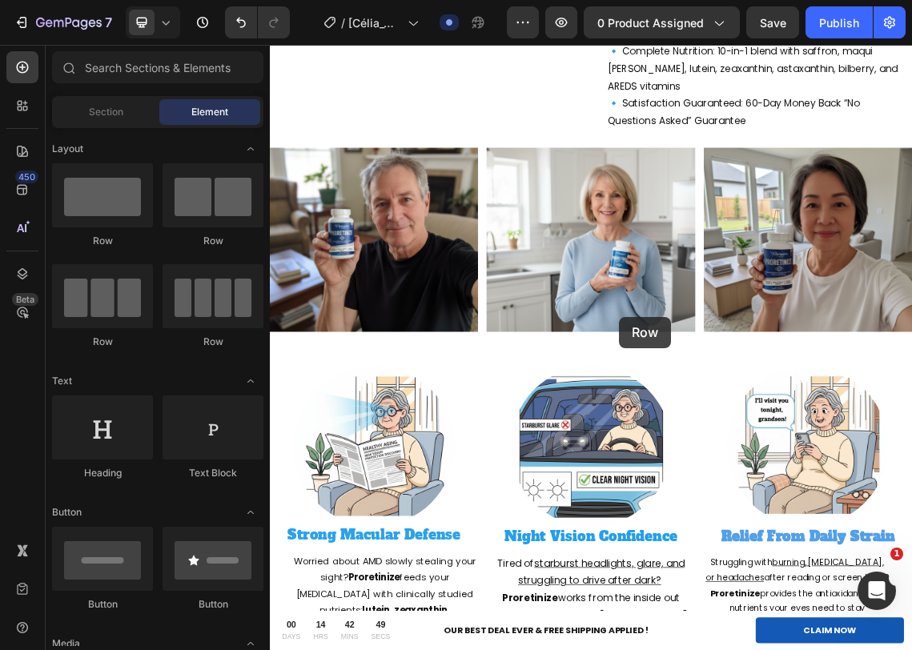
scroll to position [963, 0]
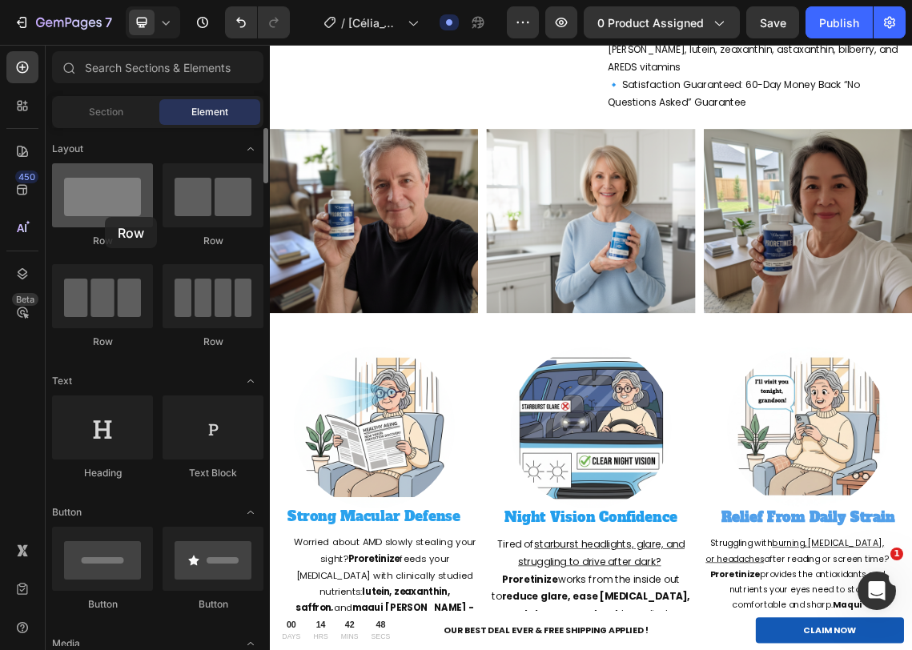
drag, startPoint x: 105, startPoint y: 190, endPoint x: 105, endPoint y: 217, distance: 27.2
click at [105, 217] on div at bounding box center [102, 195] width 101 height 64
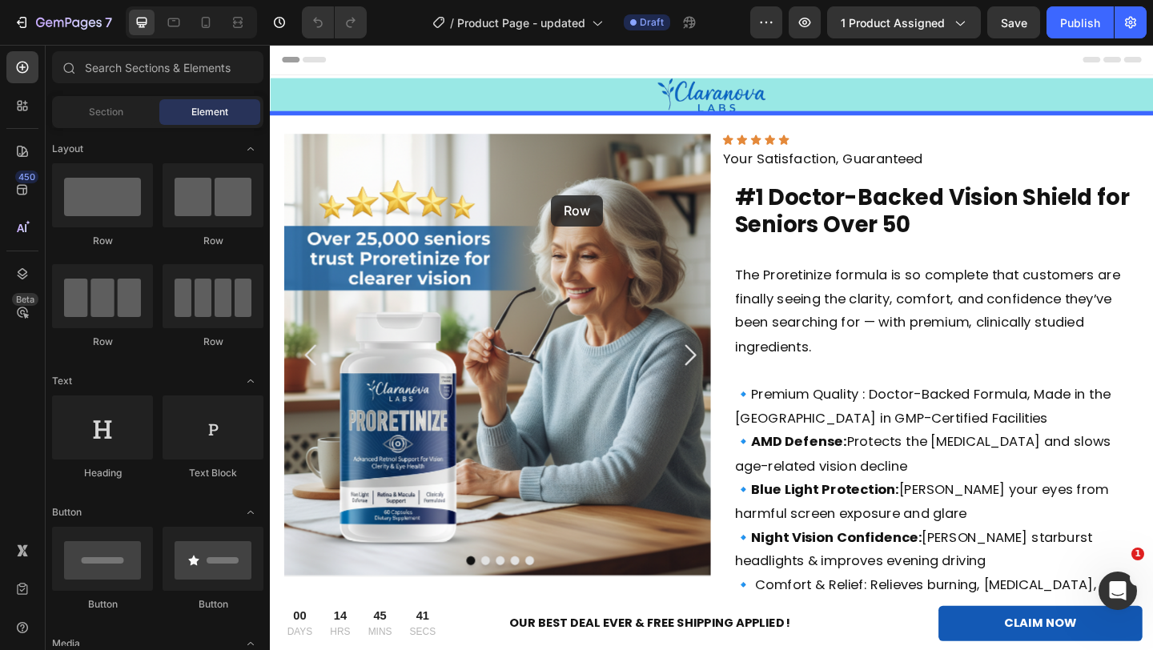
drag, startPoint x: 410, startPoint y: 256, endPoint x: 593, endPoint y: 208, distance: 189.6
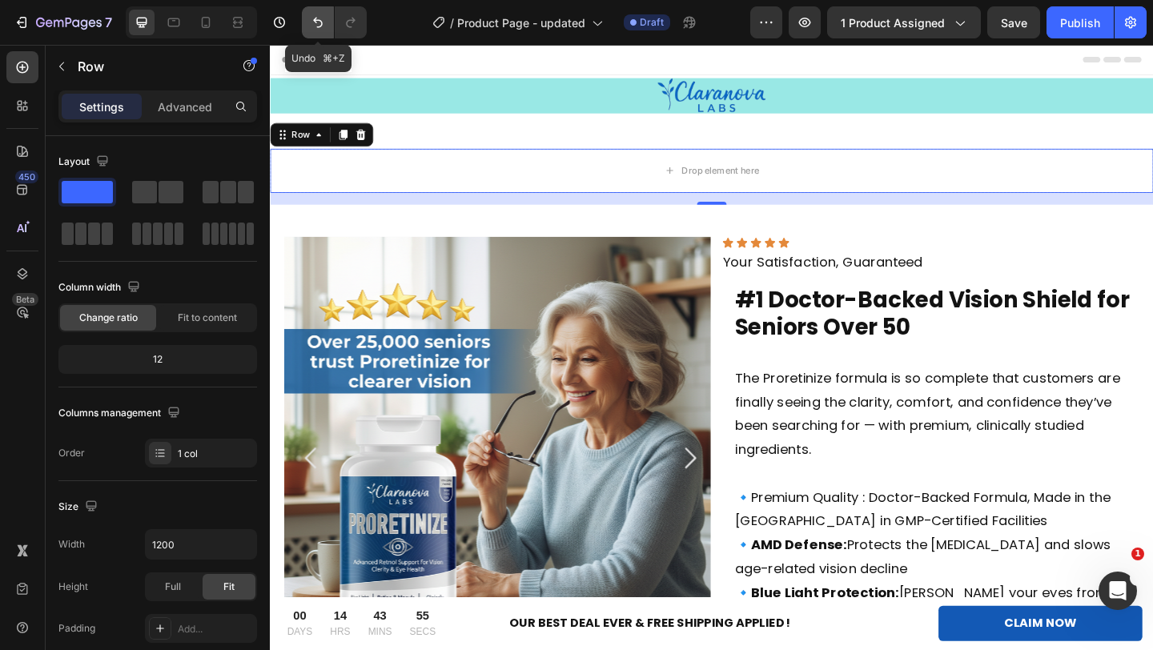
click at [320, 18] on icon "Undo/Redo" at bounding box center [318, 22] width 16 height 16
